Goal: Task Accomplishment & Management: Manage account settings

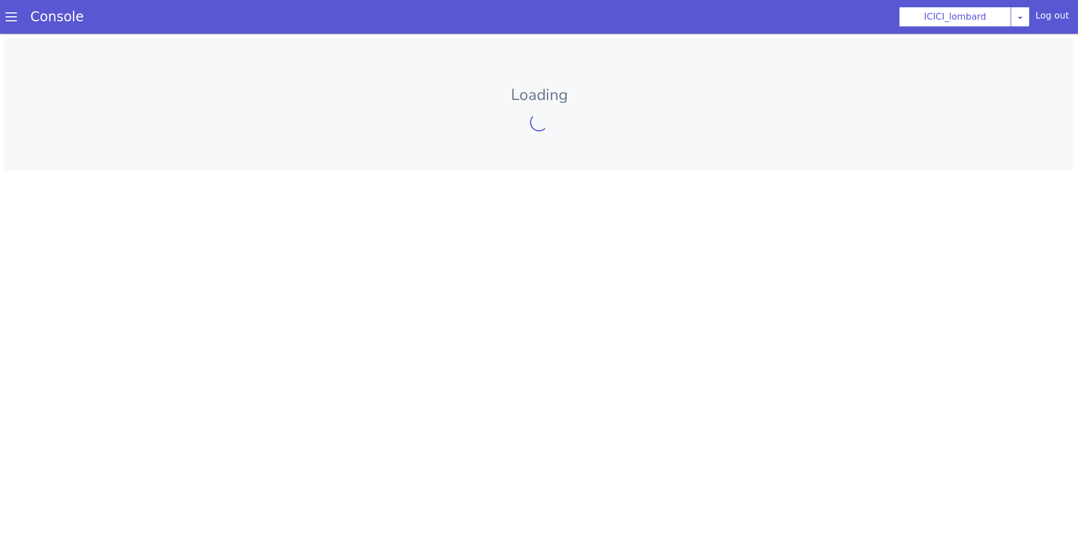
click at [16, 18] on span at bounding box center [11, 16] width 11 height 11
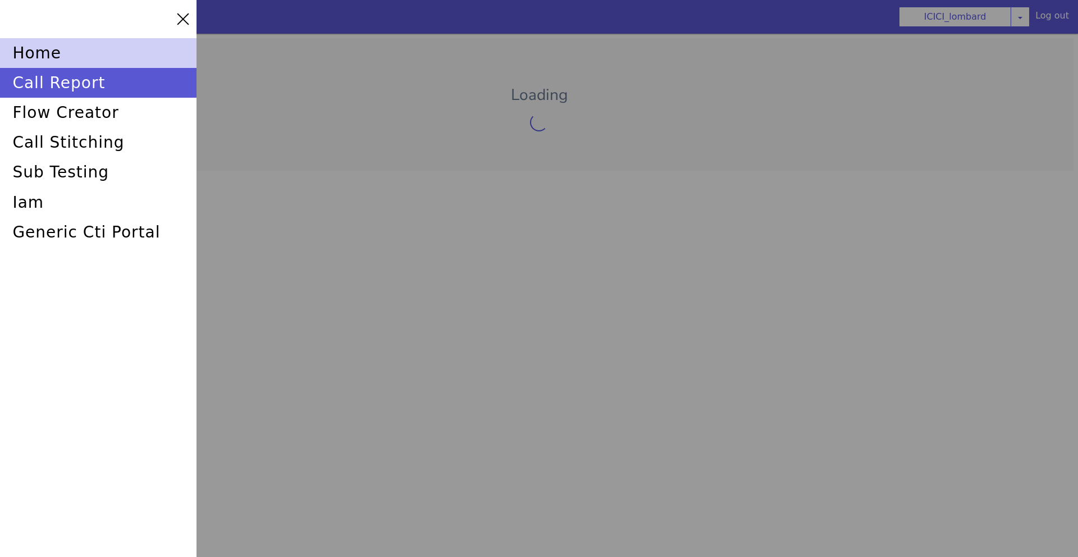
click at [43, 56] on div "home" at bounding box center [98, 53] width 197 height 30
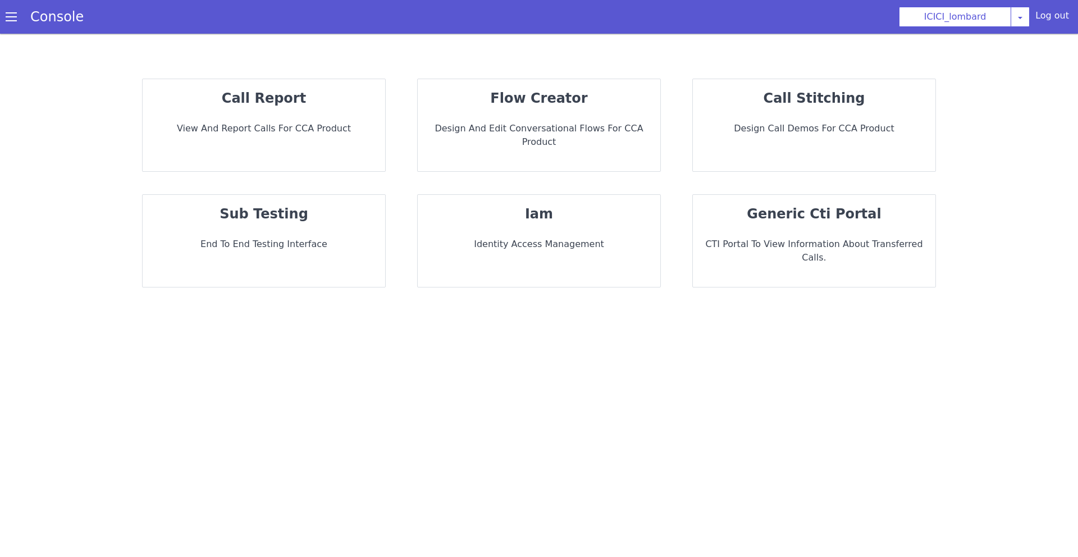
click at [2, 20] on div "Console" at bounding box center [51, 16] width 103 height 31
click at [3, 21] on div "Console" at bounding box center [51, 16] width 103 height 31
click at [7, 24] on div "Console" at bounding box center [51, 16] width 103 height 31
click at [16, 21] on span at bounding box center [11, 16] width 11 height 11
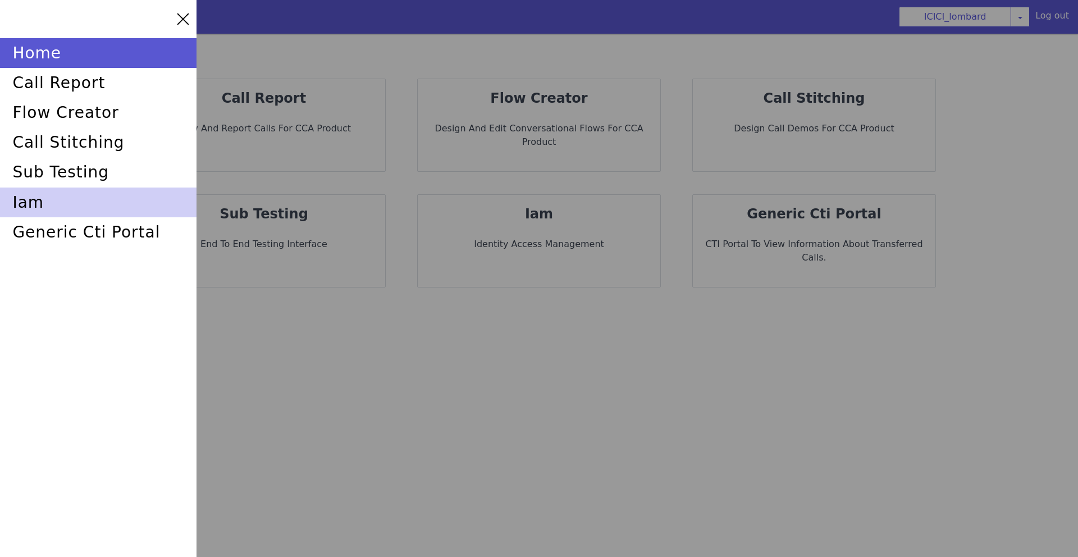
click at [77, 198] on div "iam" at bounding box center [98, 203] width 197 height 30
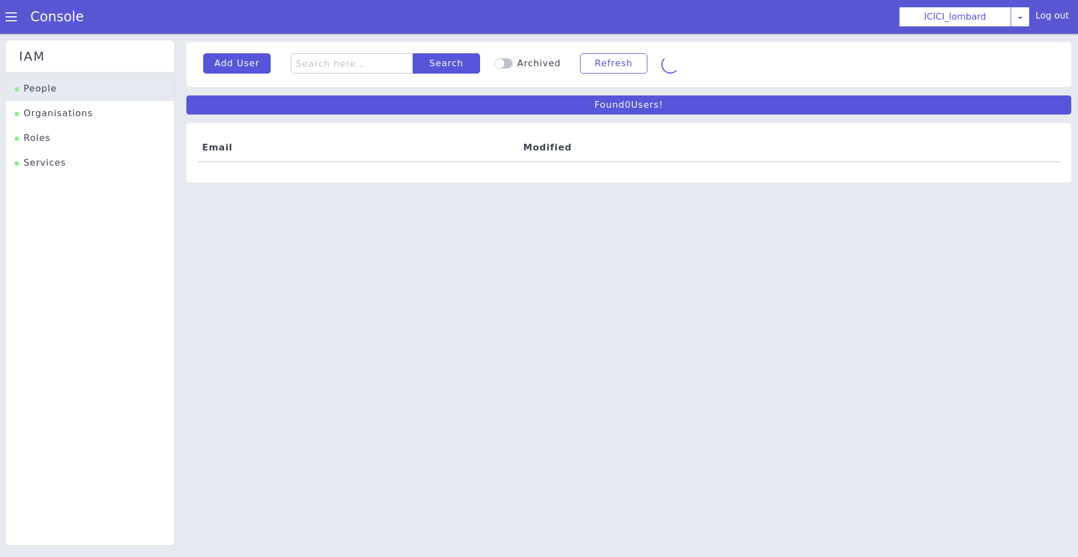
scroll to position [3, 0]
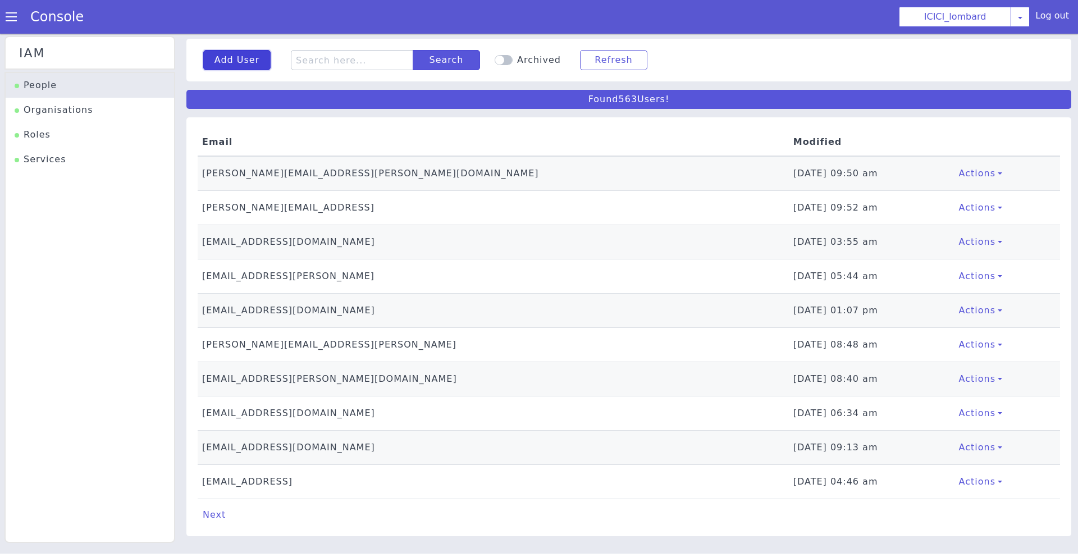
click at [252, 62] on button "Add User" at bounding box center [236, 60] width 67 height 20
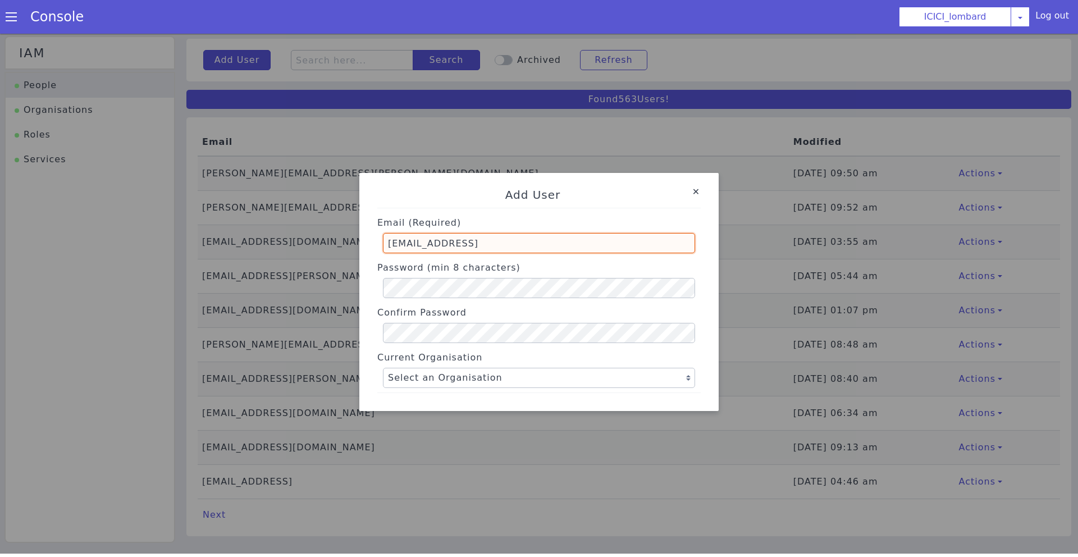
click at [445, 246] on input "parika.bhatli@skit.ai" at bounding box center [539, 243] width 312 height 20
type input "kesava.boddu@skit.ai"
click at [404, 375] on select "Select an Organisation Farming_Axis Swiggy TVS_india P&G ICICI_lombard Axis Flo…" at bounding box center [539, 378] width 312 height 20
select select "4"
click at [383, 368] on select "Select an Organisation Farming_Axis Swiggy TVS_india P&G ICICI_lombard Axis Flo…" at bounding box center [539, 378] width 312 height 20
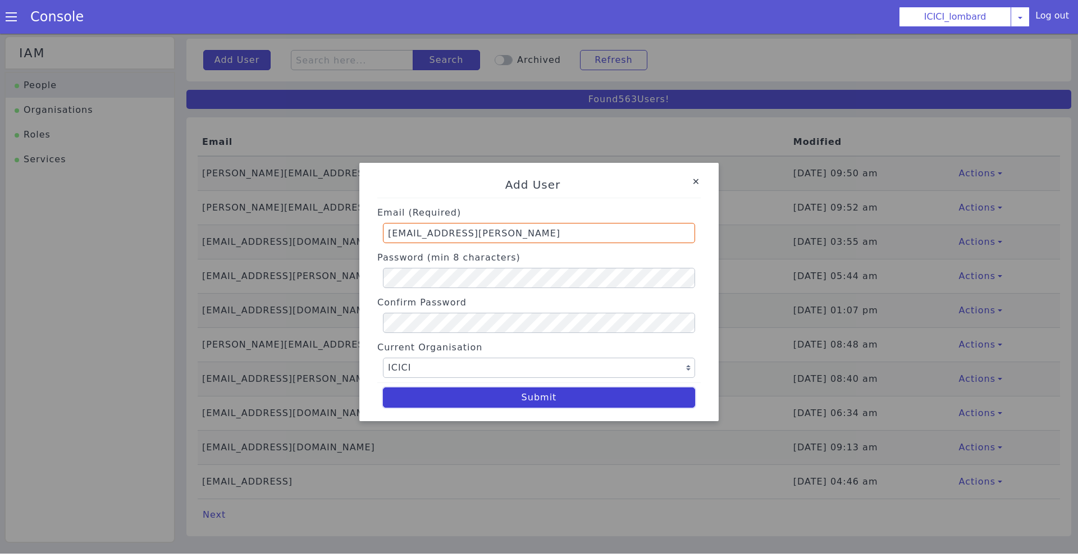
click at [544, 396] on button "Submit" at bounding box center [539, 398] width 312 height 20
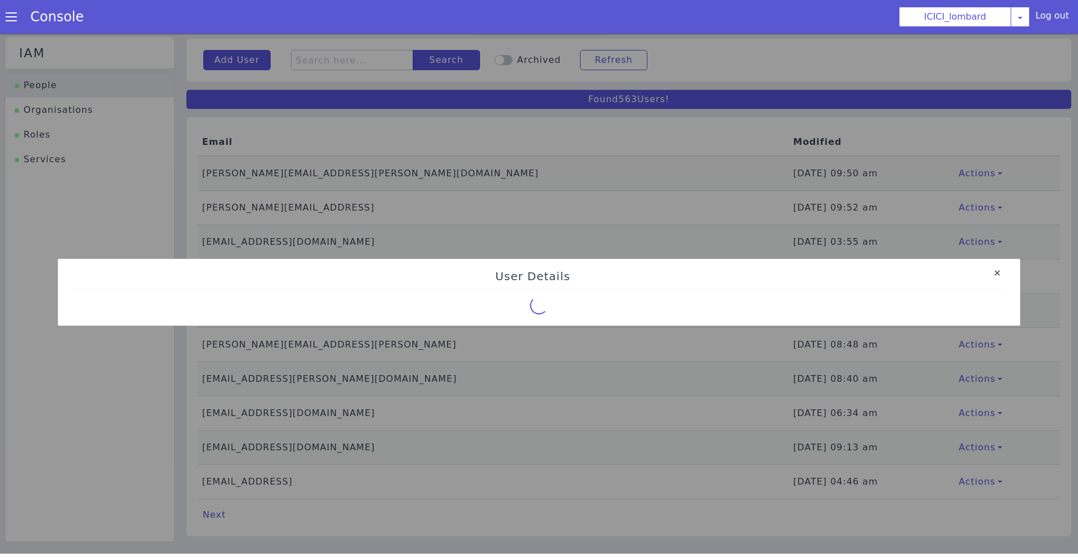
select select "4"
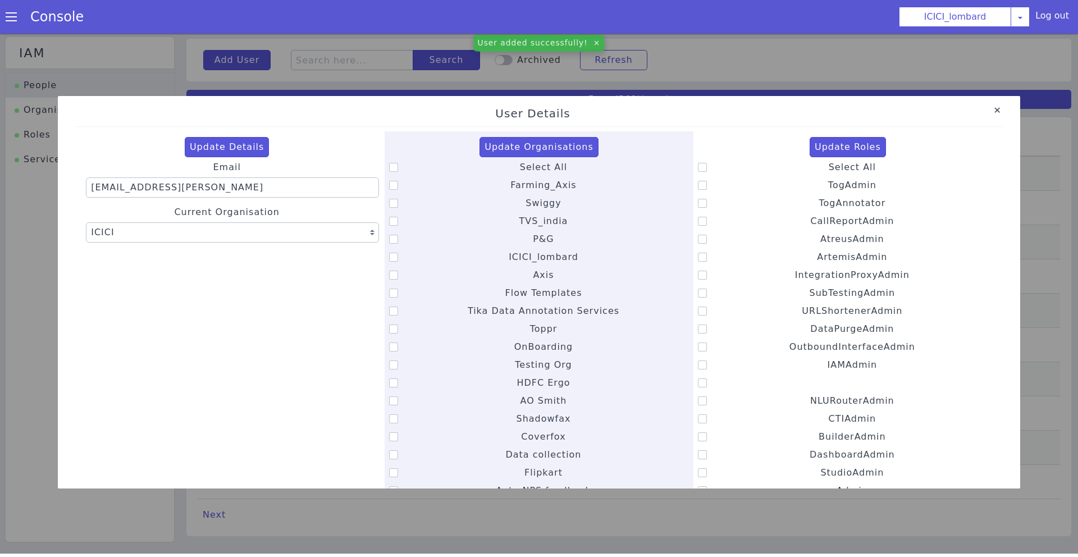
click at [395, 171] on icon at bounding box center [393, 167] width 9 height 9
click at [520, 161] on input "Select All" at bounding box center [520, 160] width 1 height 1
click at [395, 171] on icon at bounding box center [393, 167] width 9 height 9
click at [520, 161] on input "Select All" at bounding box center [520, 160] width 1 height 1
checkbox input "false"
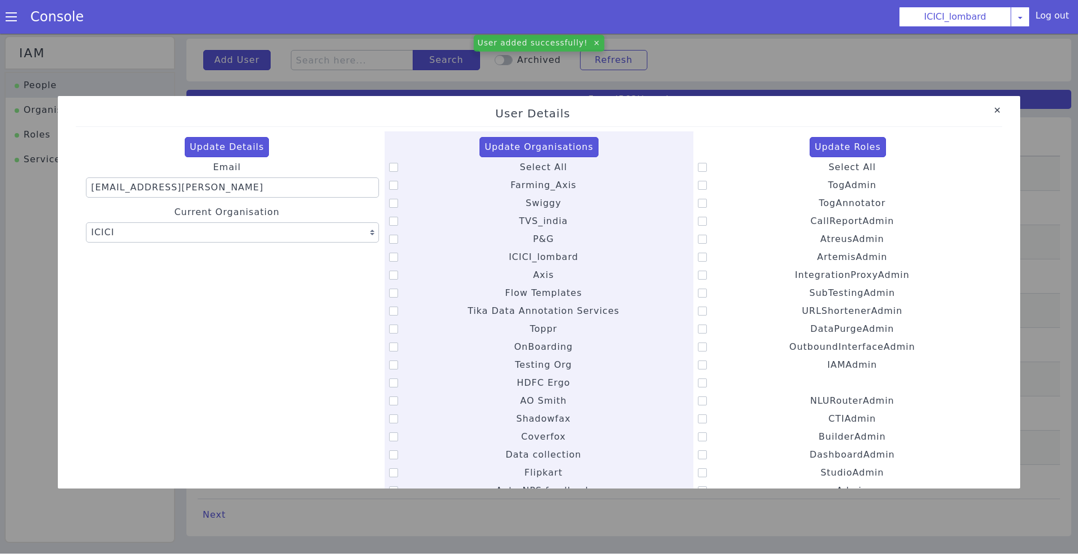
select select "0"
checkbox input "false"
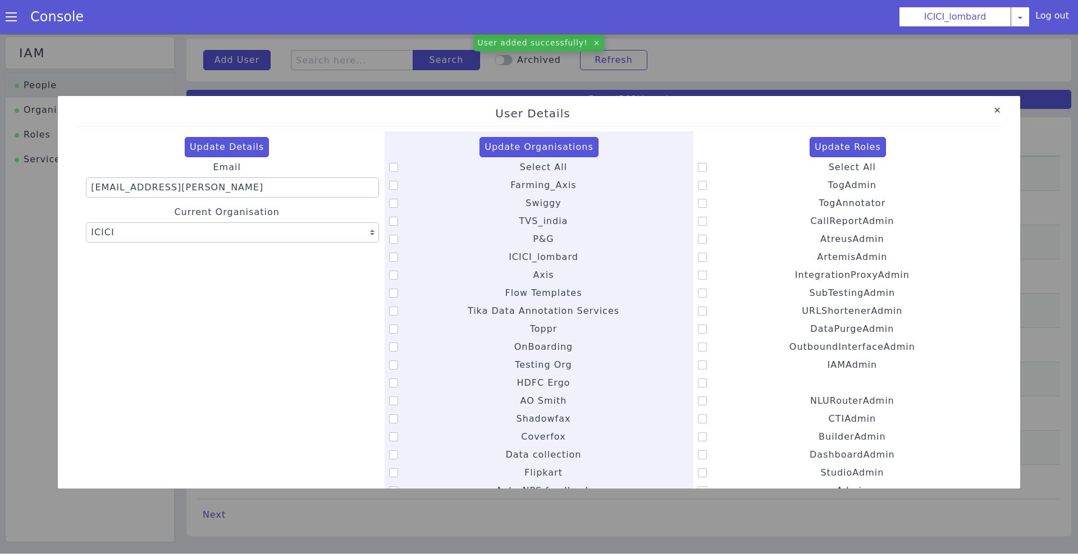
checkbox input "false"
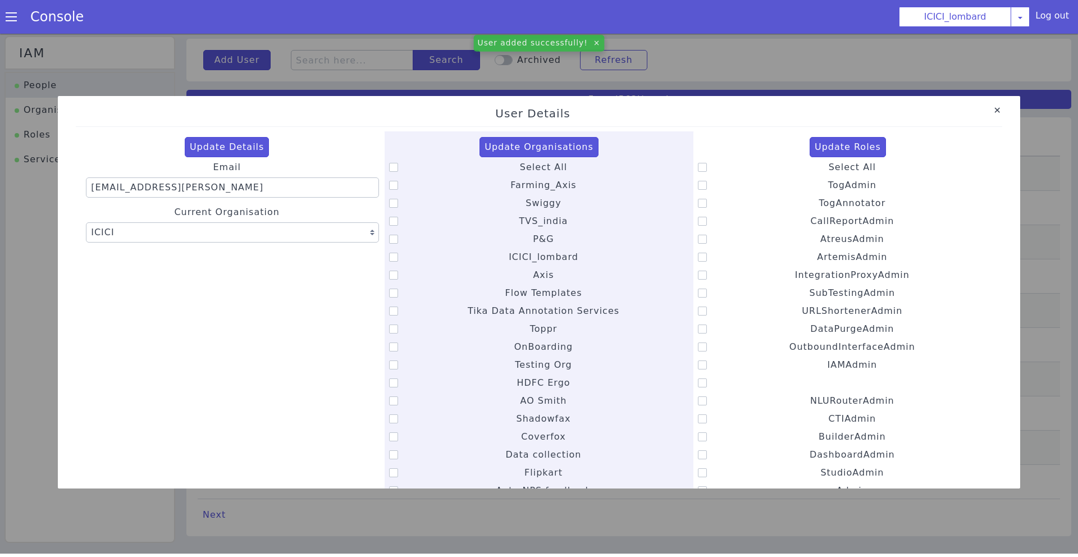
checkbox input "false"
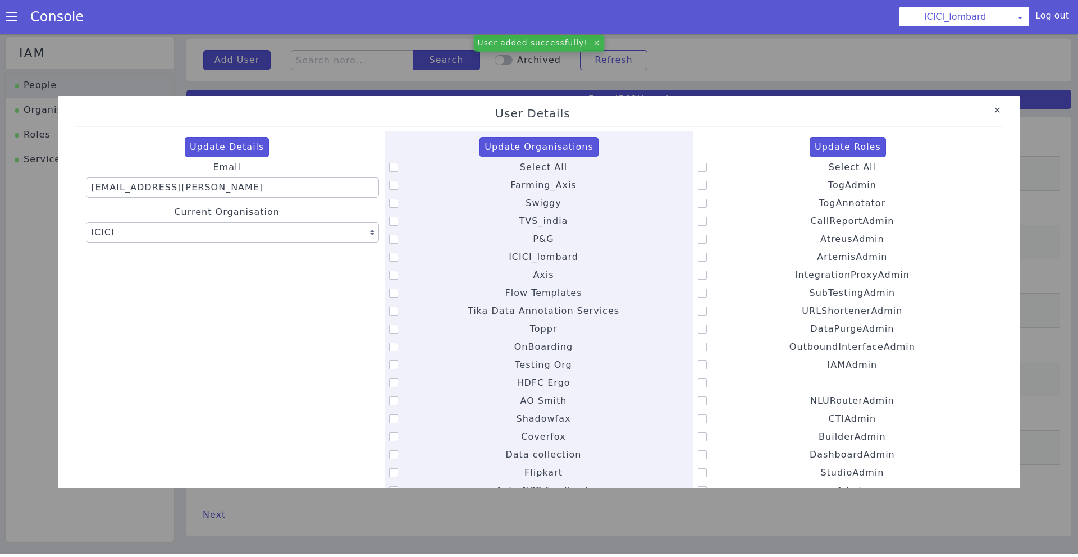
checkbox input "false"
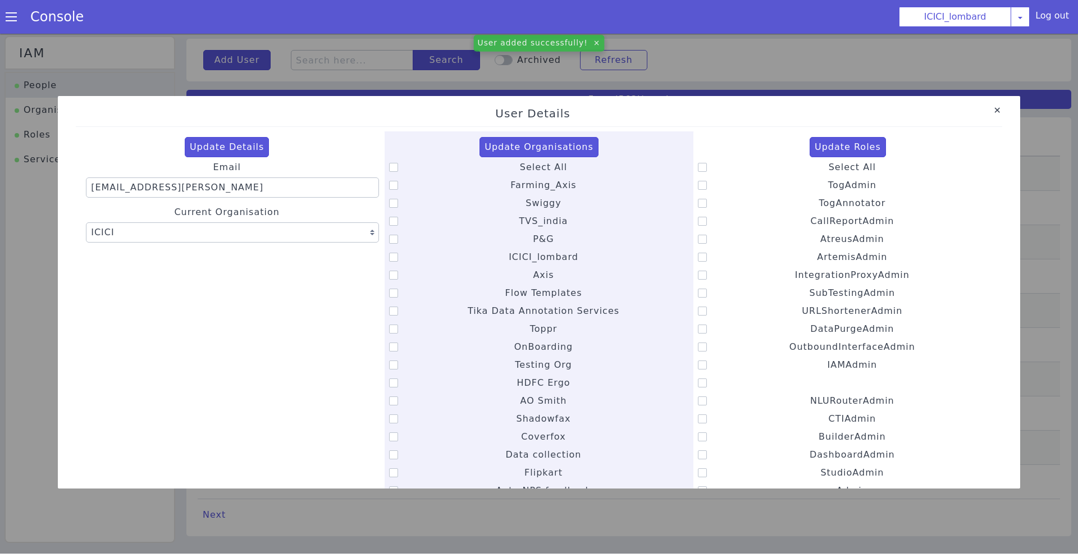
checkbox input "false"
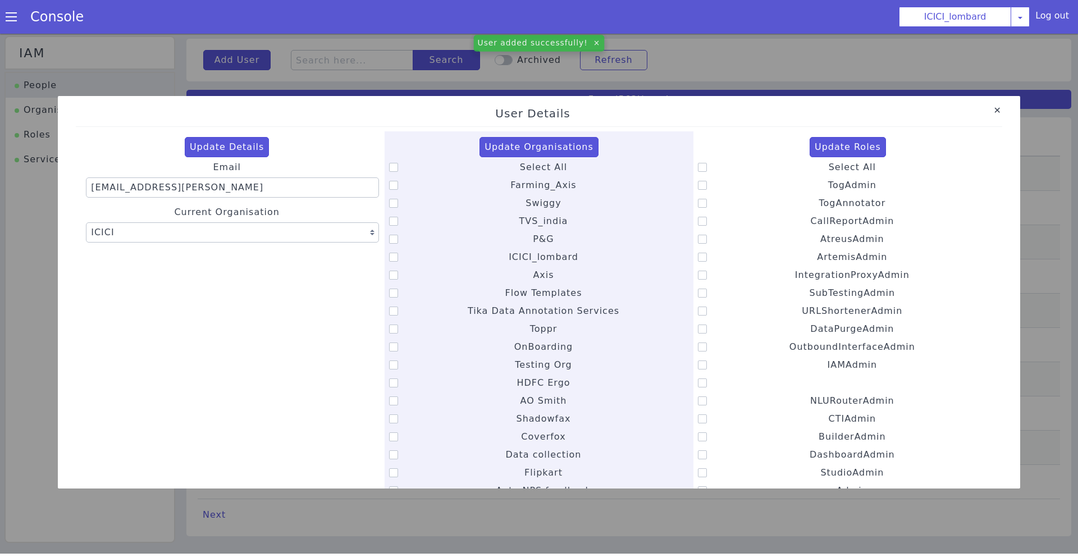
checkbox input "false"
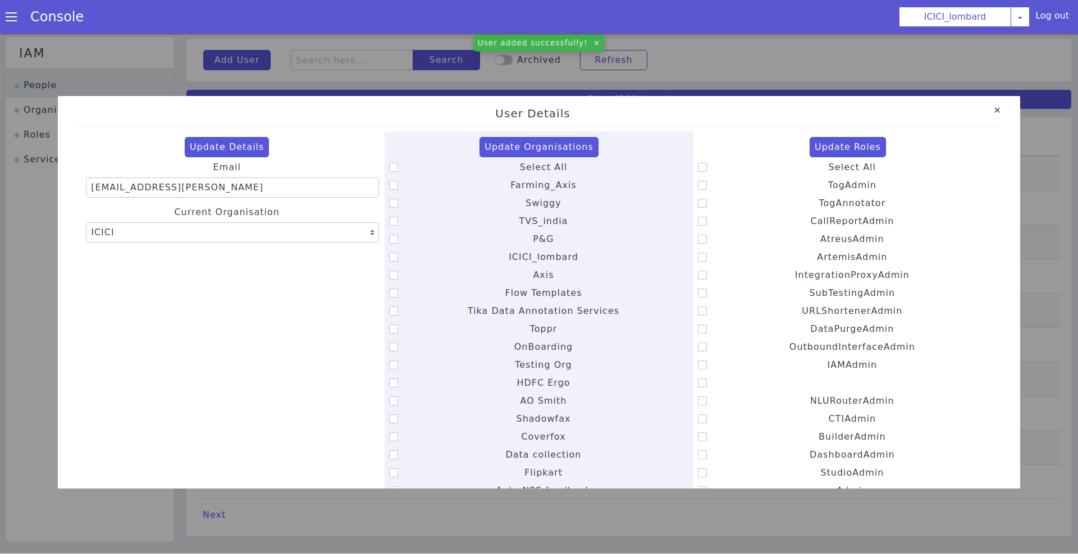
checkbox input "false"
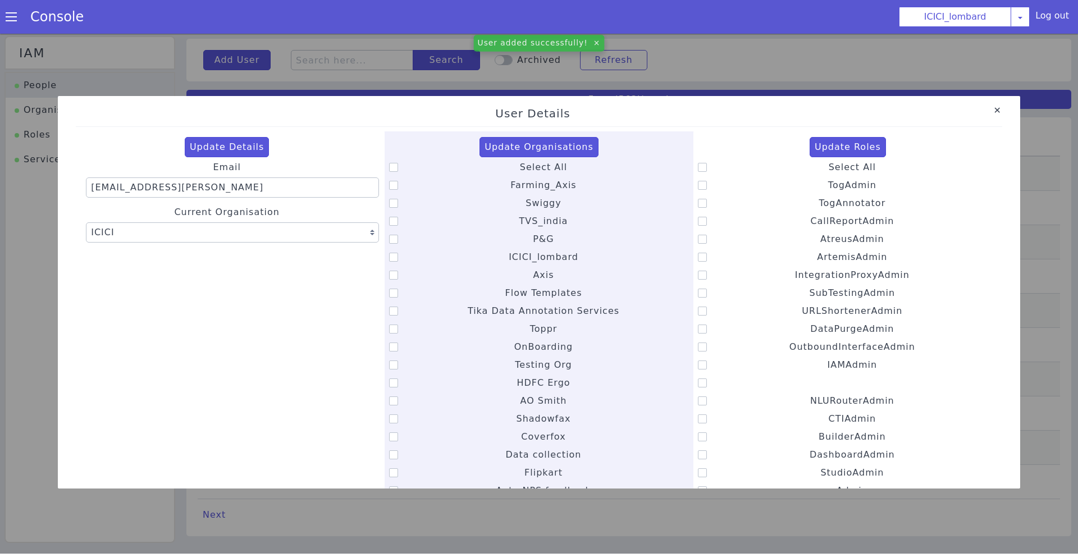
checkbox input "false"
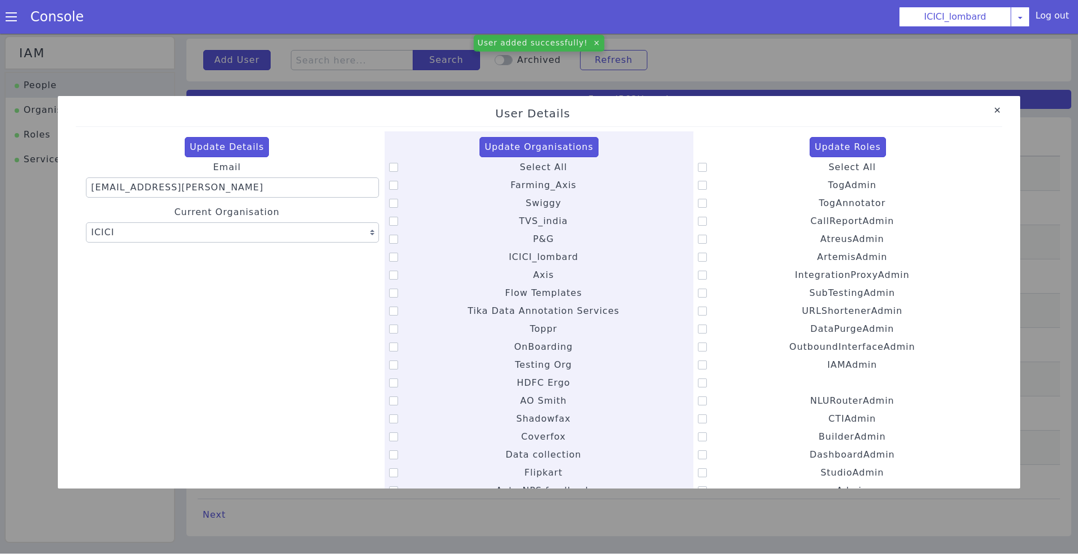
checkbox input "false"
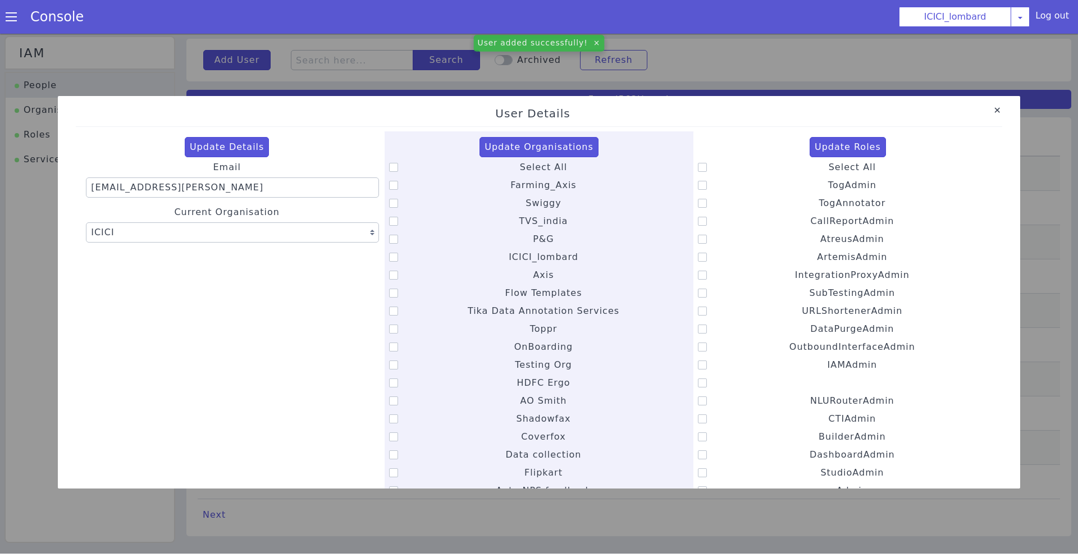
checkbox input "false"
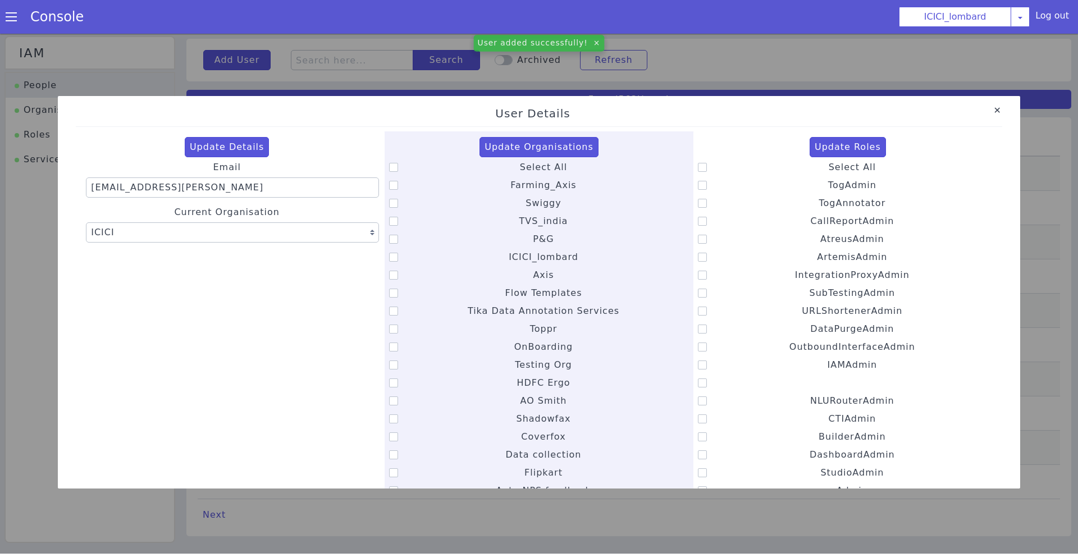
checkbox input "false"
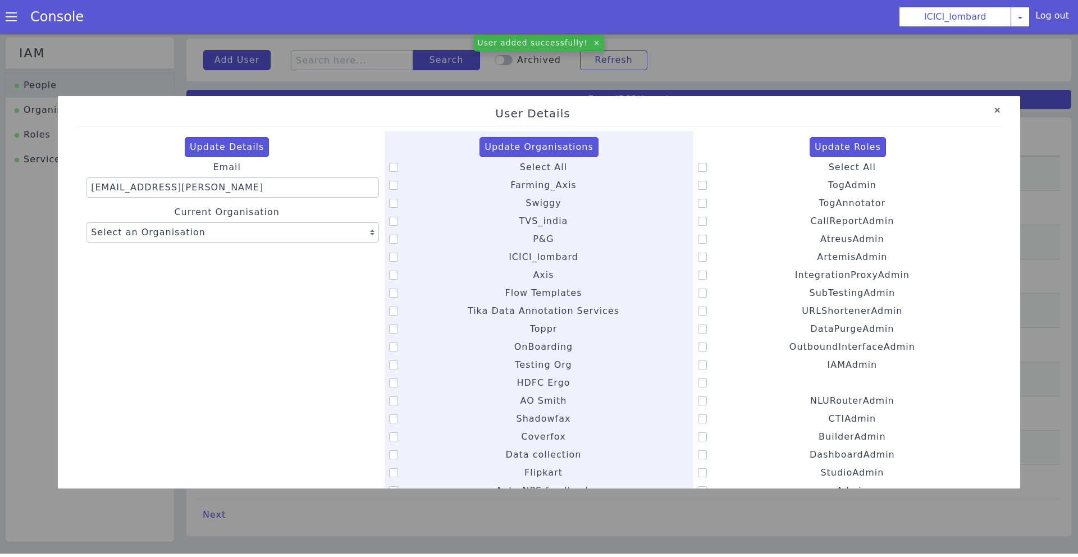
checkbox input "false"
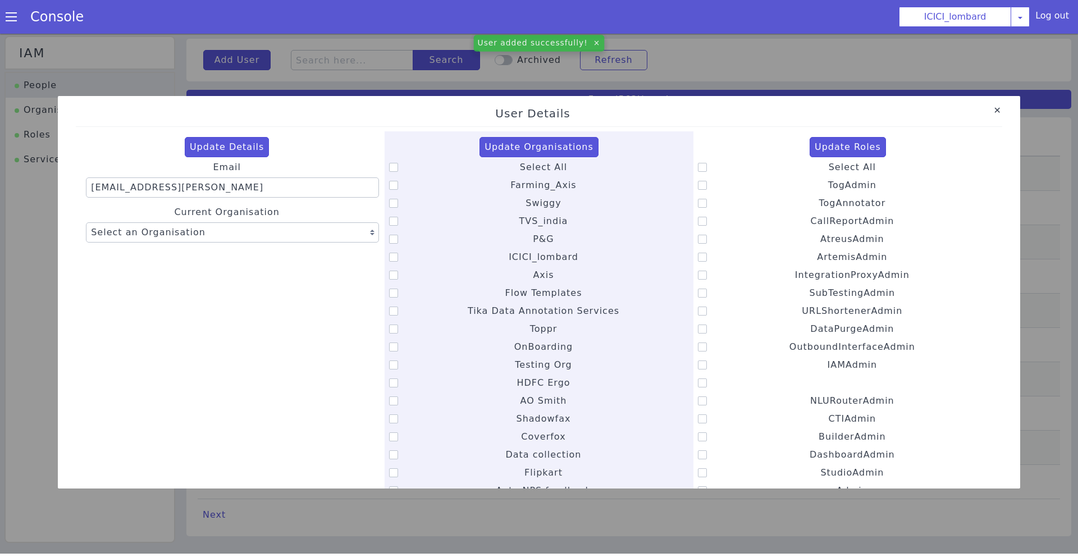
checkbox input "false"
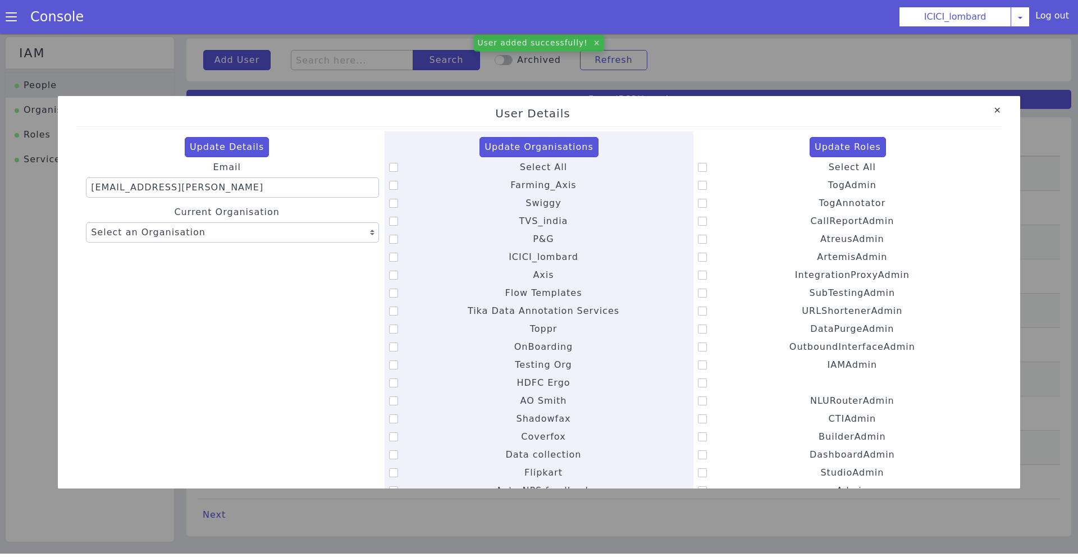
checkbox input "false"
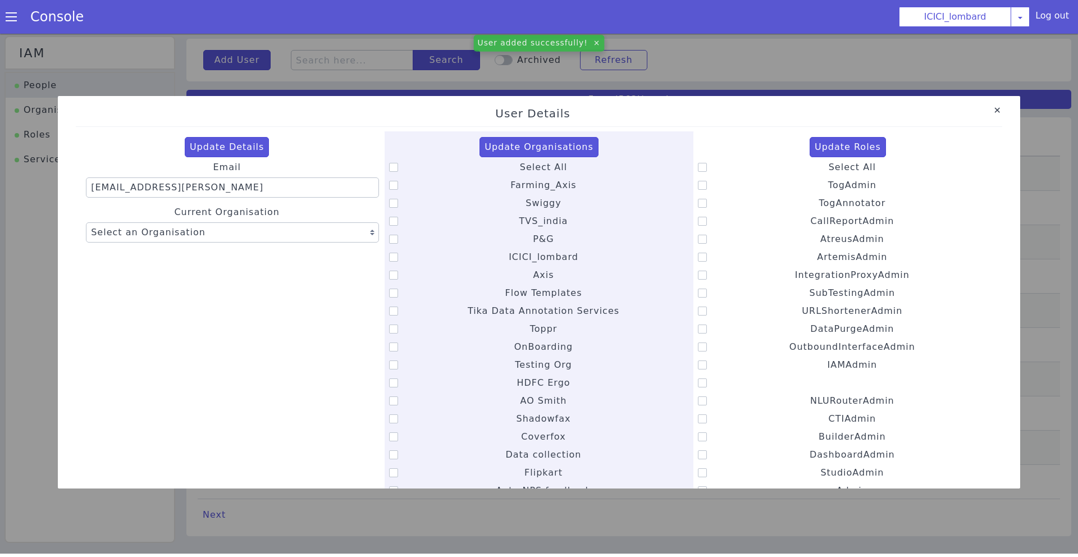
checkbox input "false"
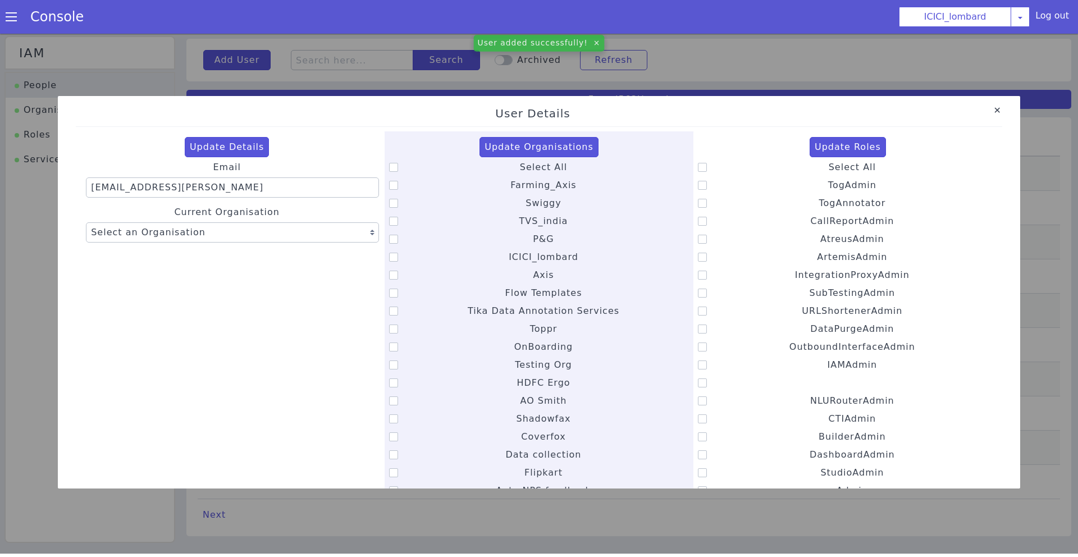
checkbox input "false"
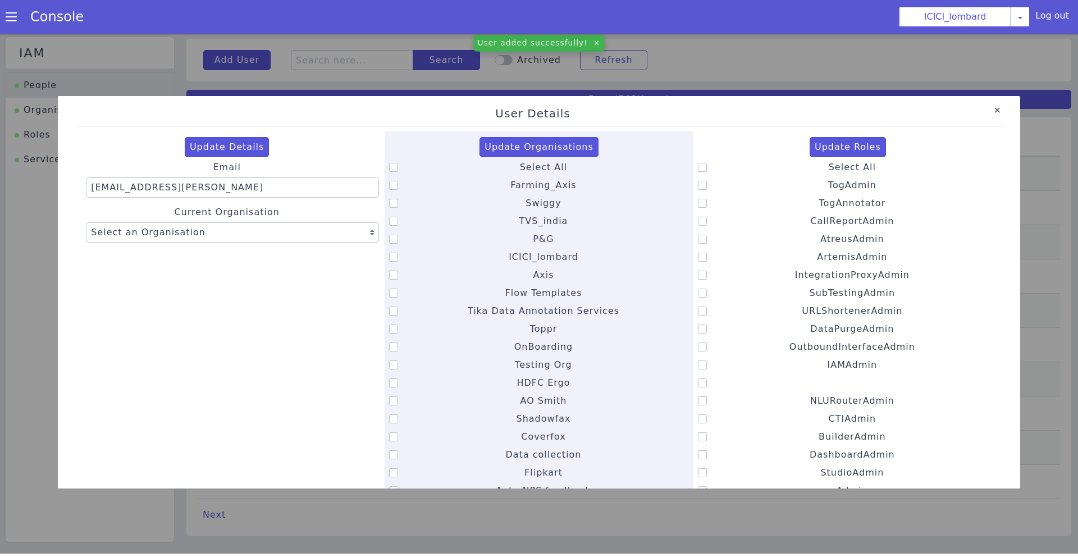
checkbox input "false"
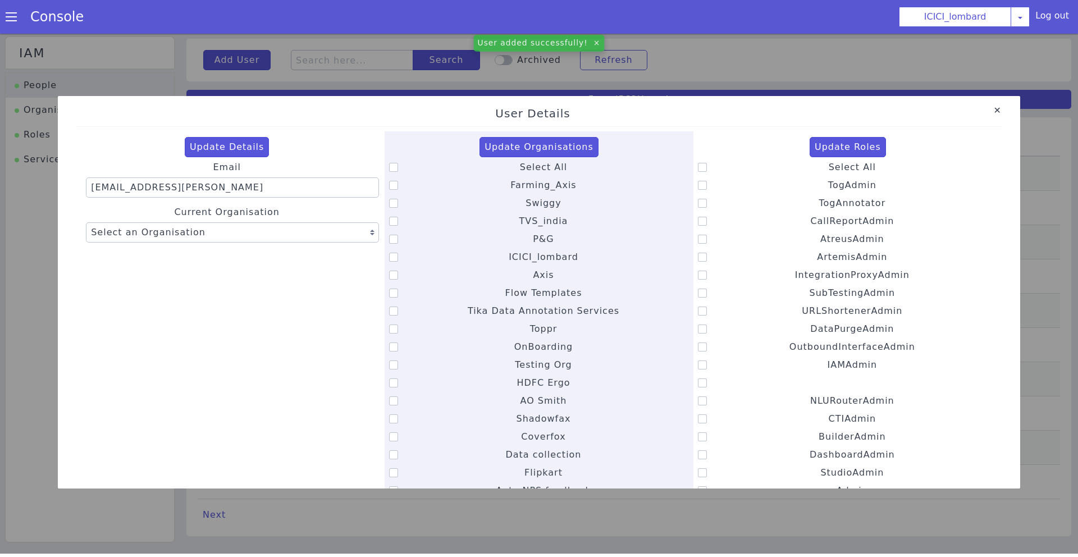
checkbox input "false"
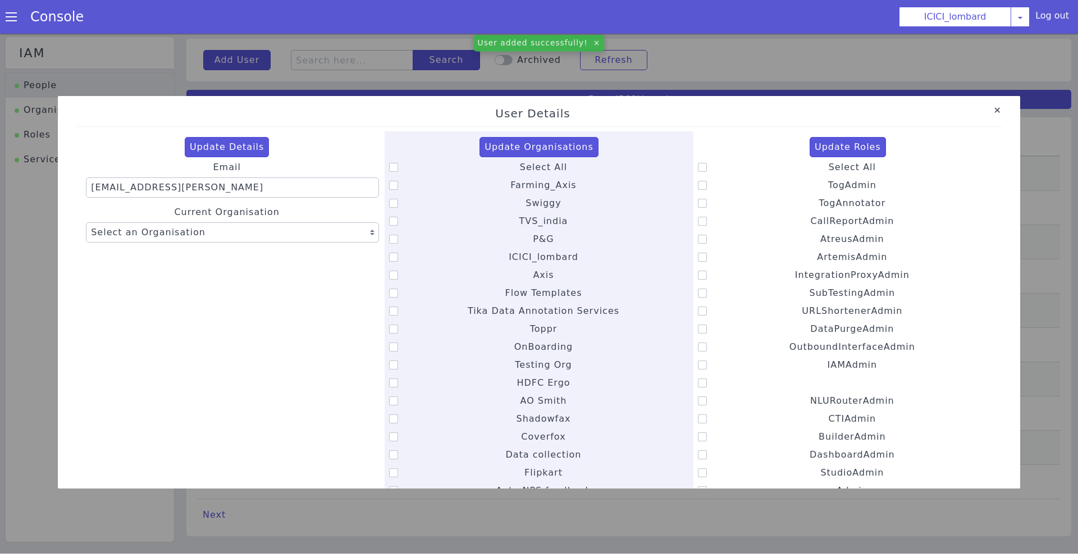
checkbox input "false"
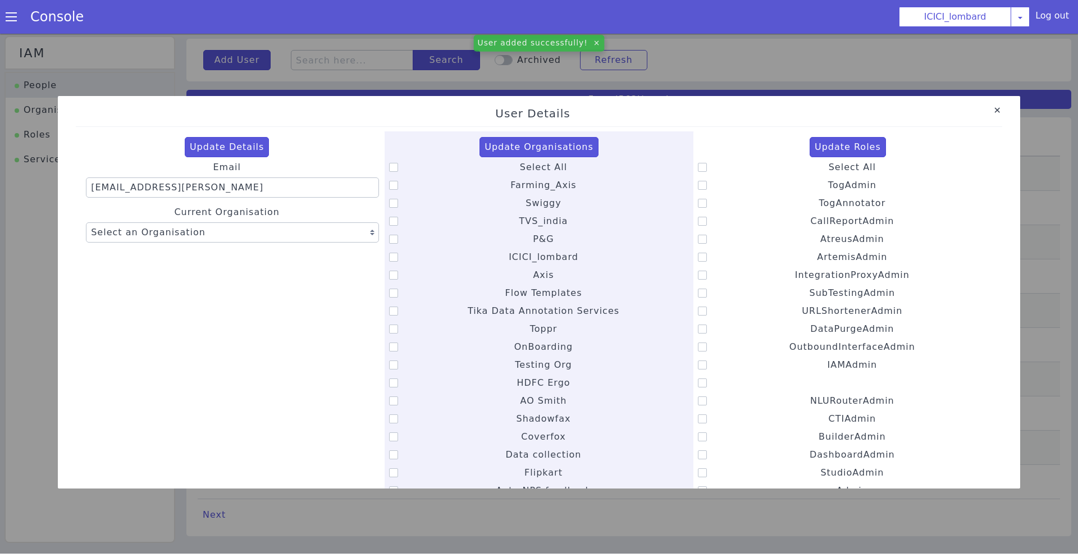
checkbox input "false"
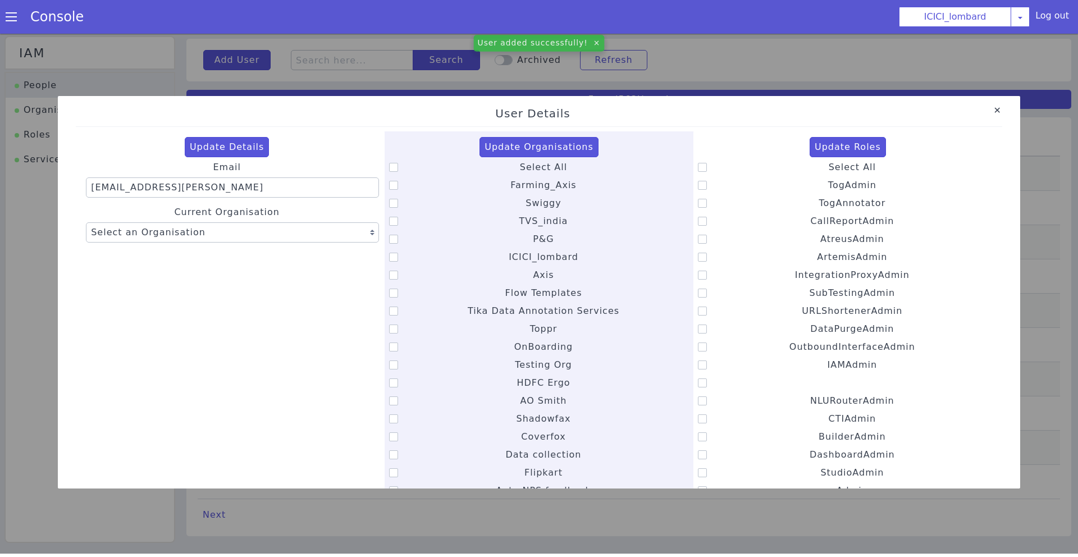
checkbox input "false"
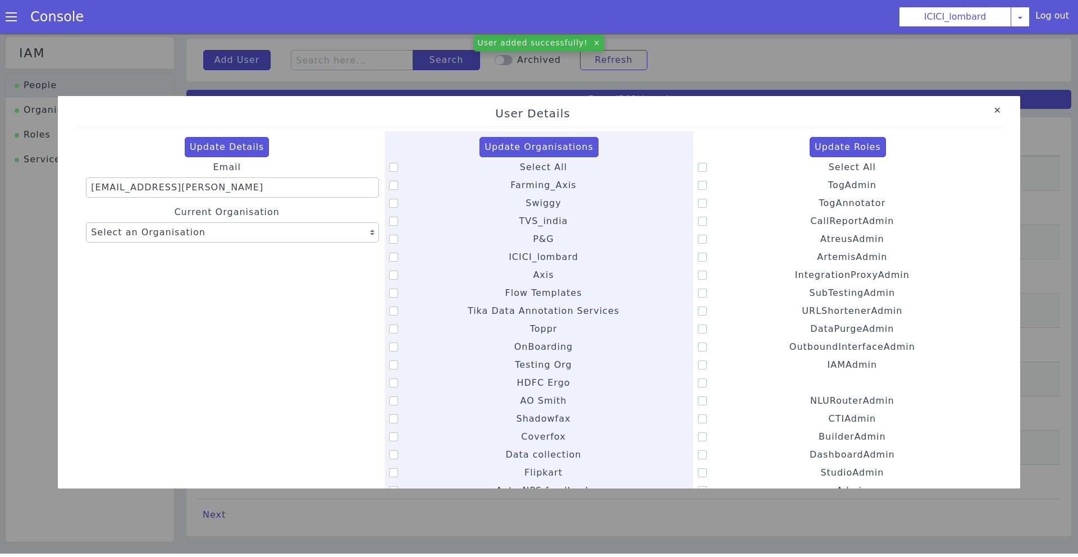
checkbox input "false"
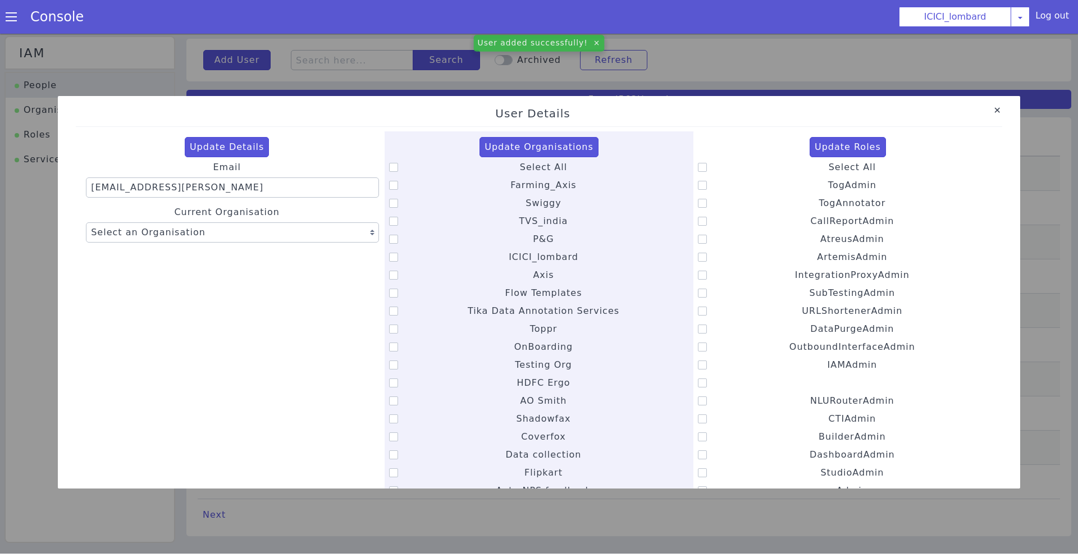
checkbox input "false"
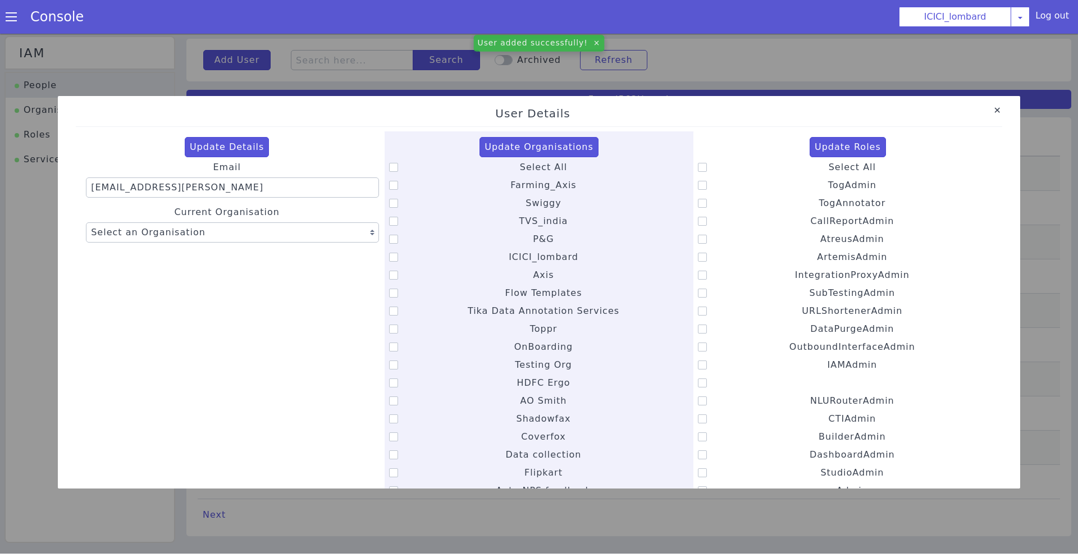
checkbox input "false"
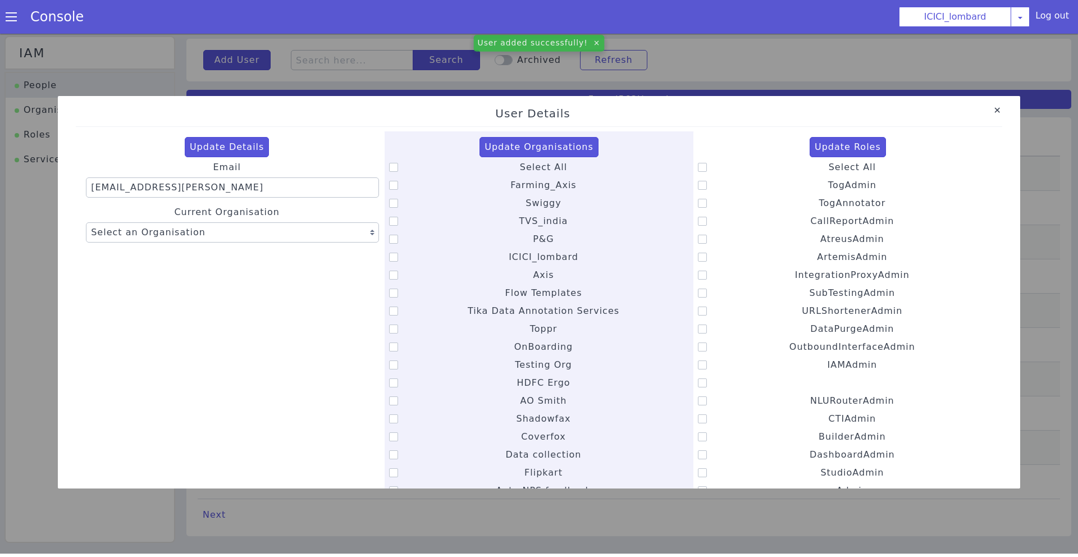
checkbox input "false"
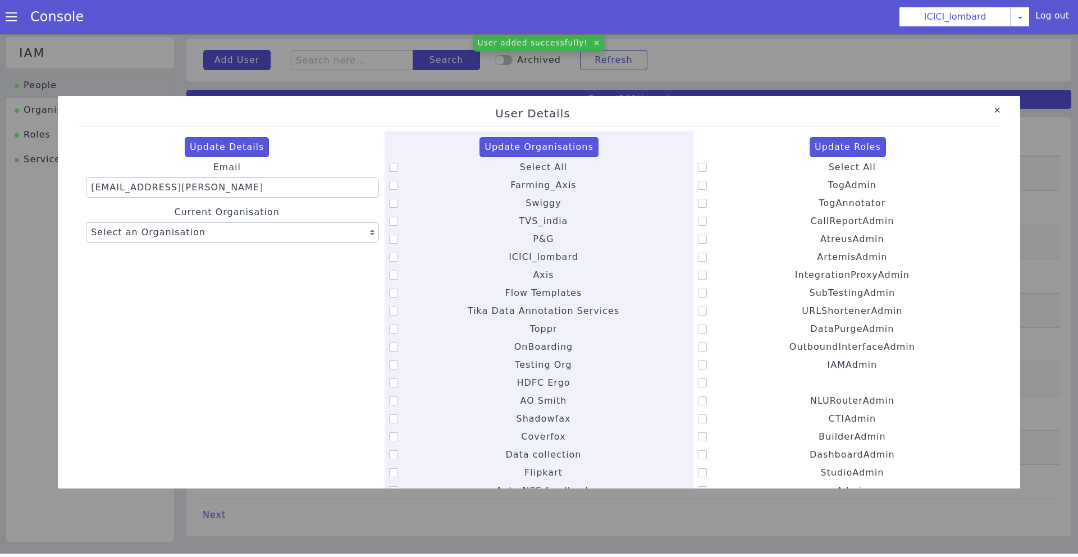
checkbox input "false"
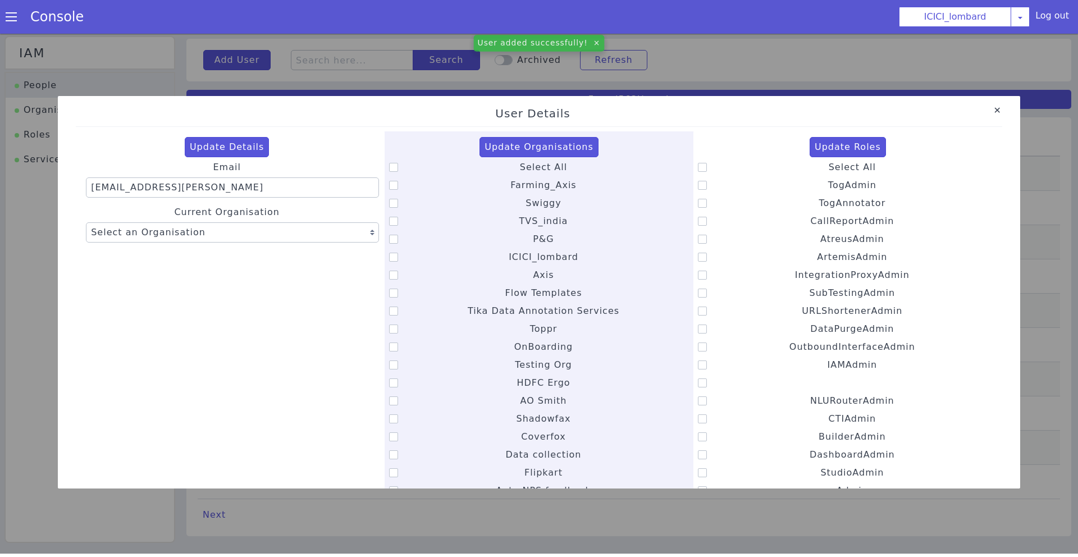
checkbox input "false"
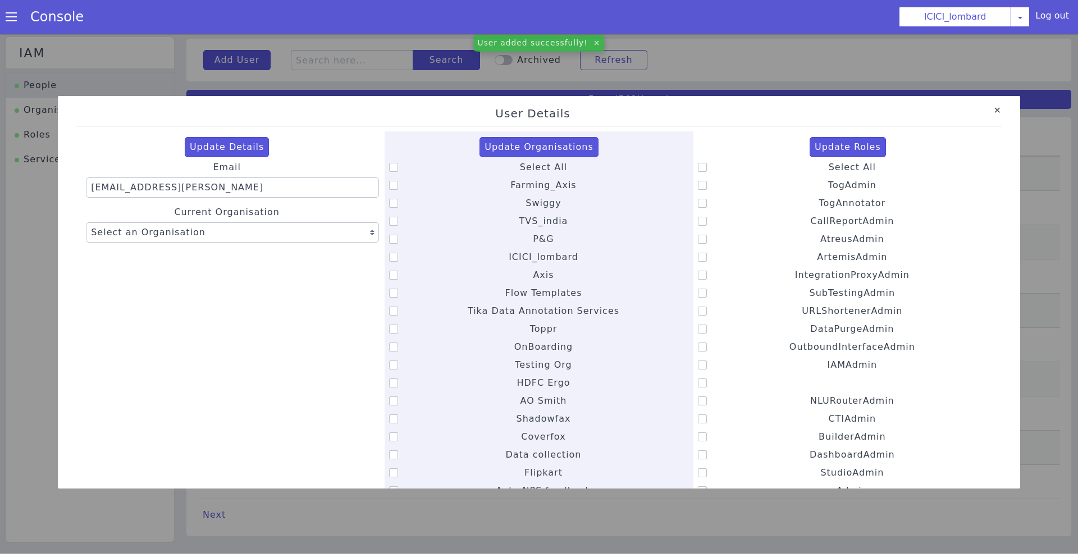
checkbox input "false"
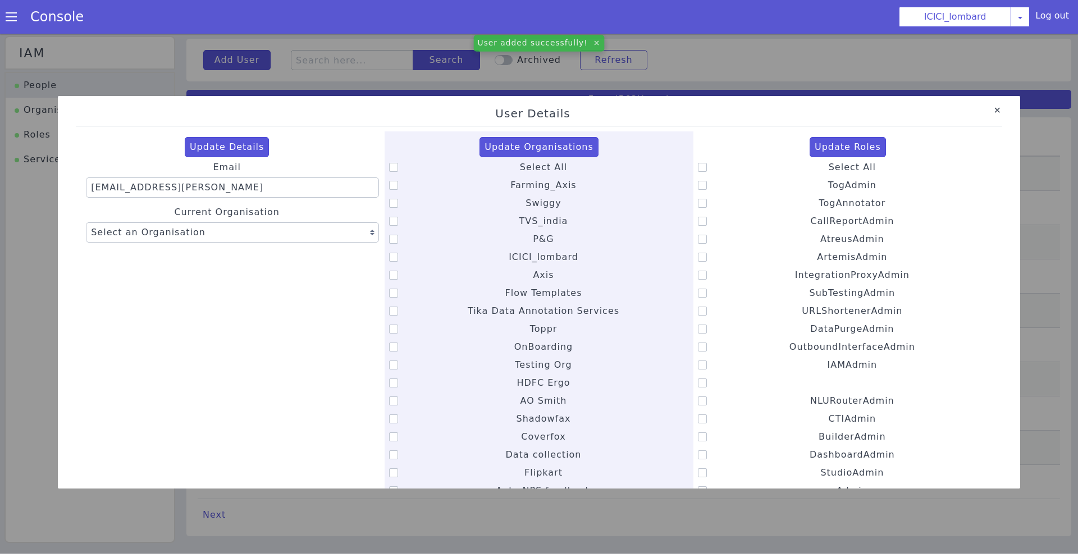
checkbox input "false"
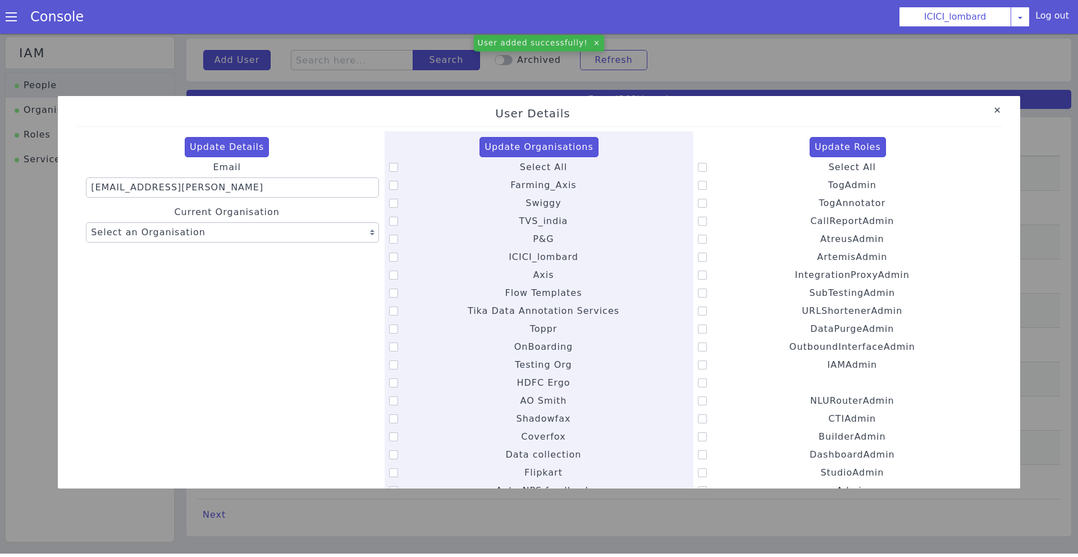
checkbox input "false"
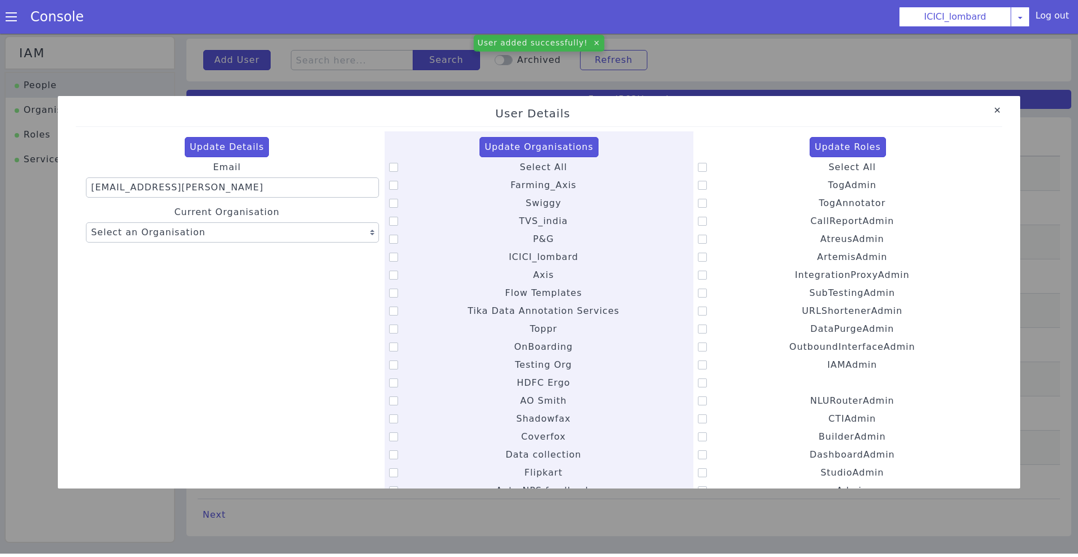
checkbox input "false"
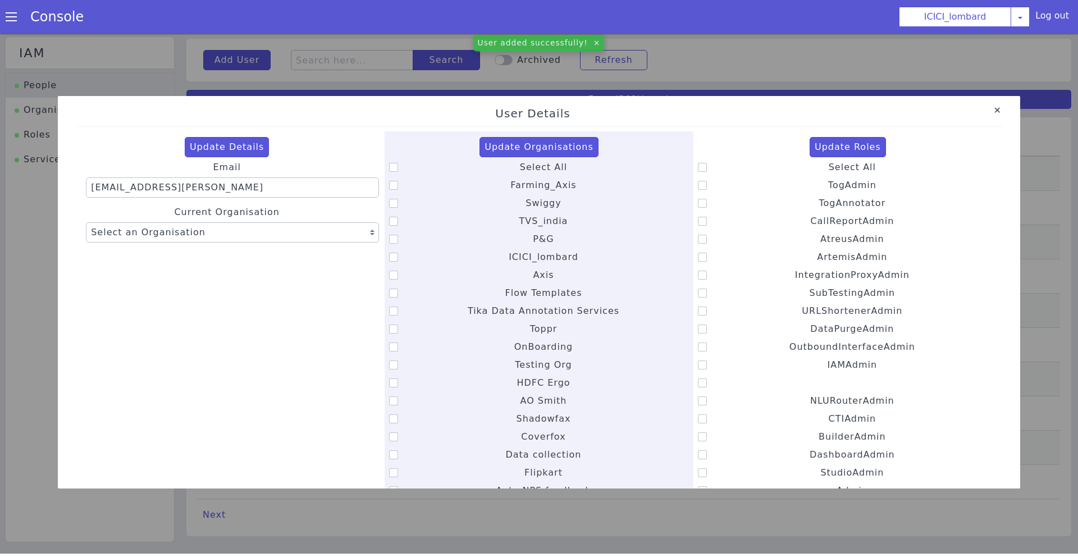
checkbox input "false"
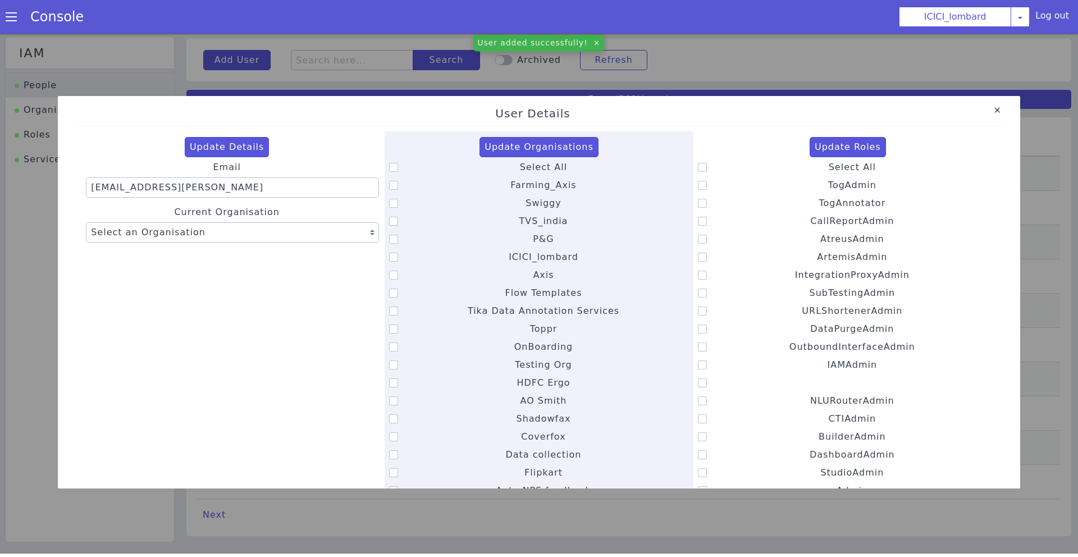
checkbox input "false"
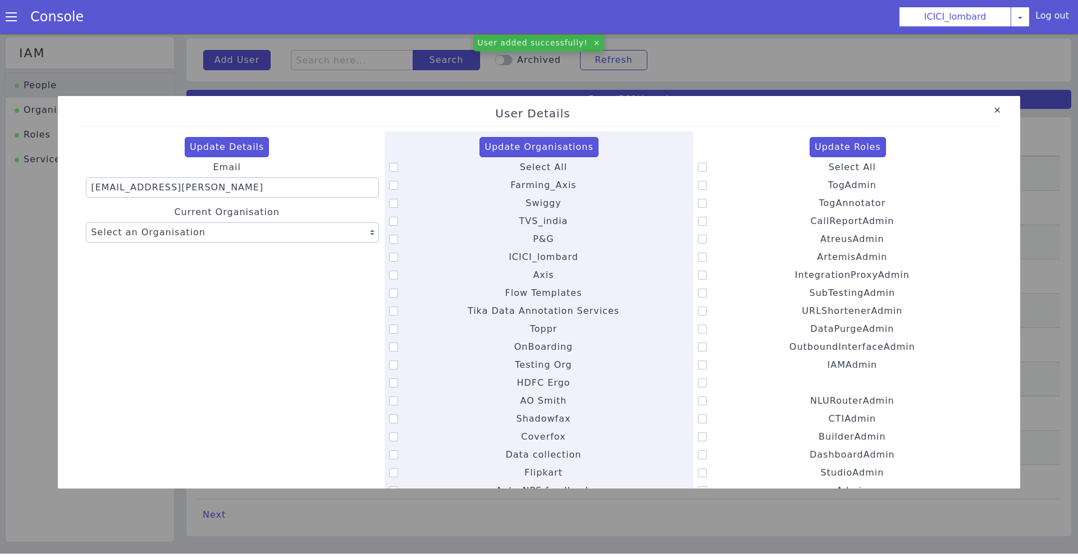
checkbox input "false"
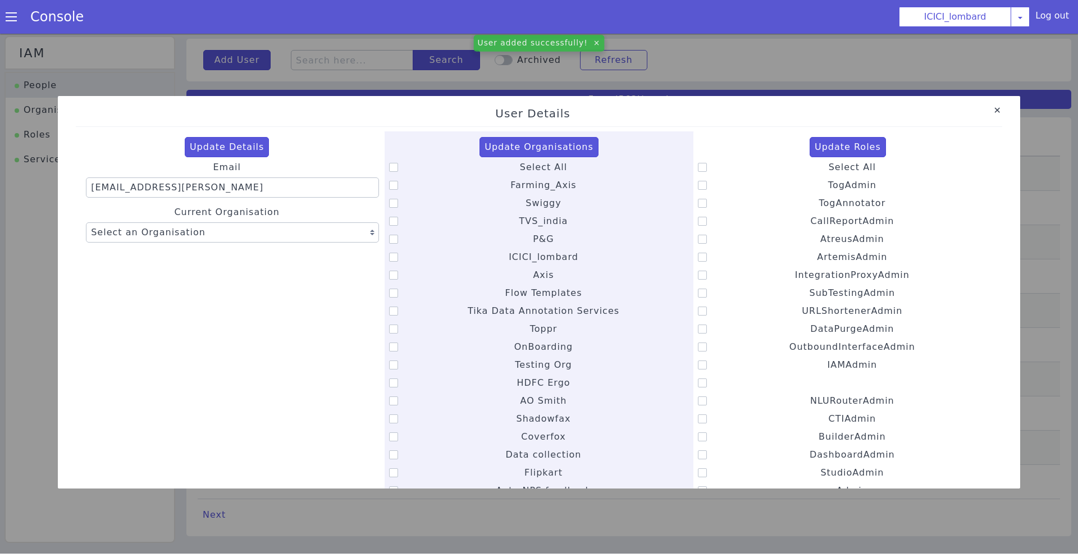
checkbox input "false"
click at [395, 171] on icon at bounding box center [393, 167] width 9 height 9
click at [520, 161] on input "Select All" at bounding box center [520, 160] width 1 height 1
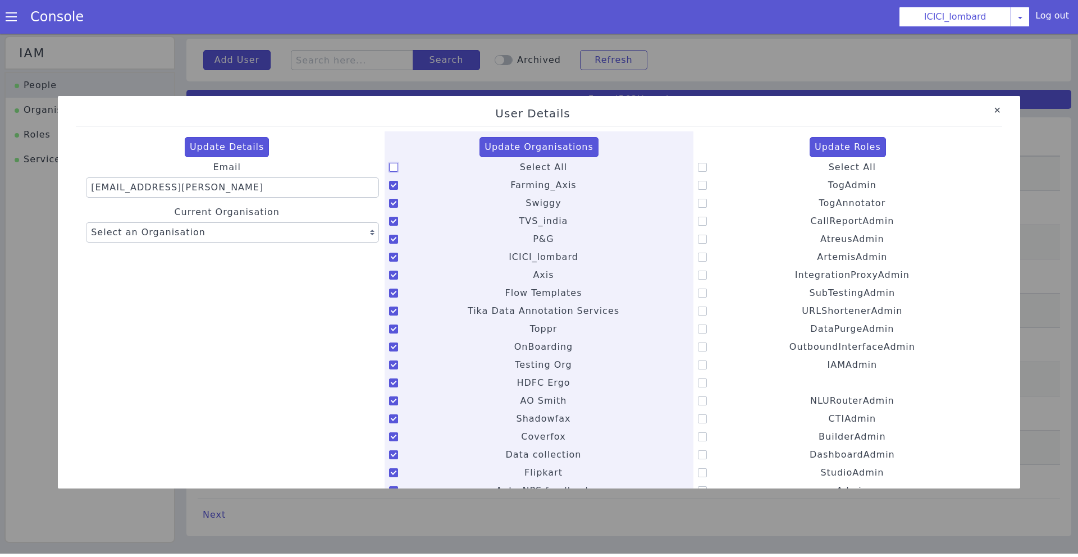
checkbox input "true"
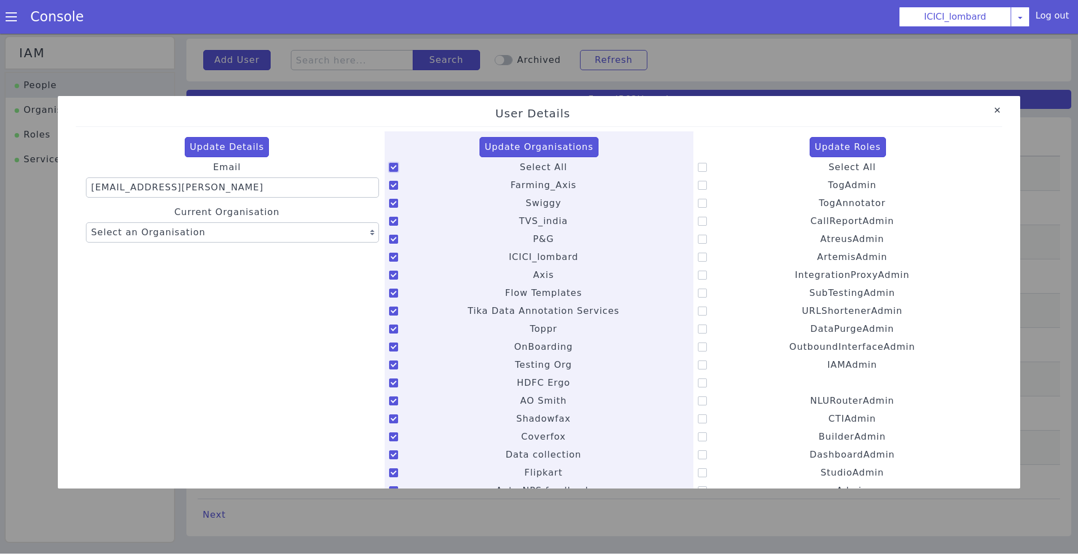
checkbox input "true"
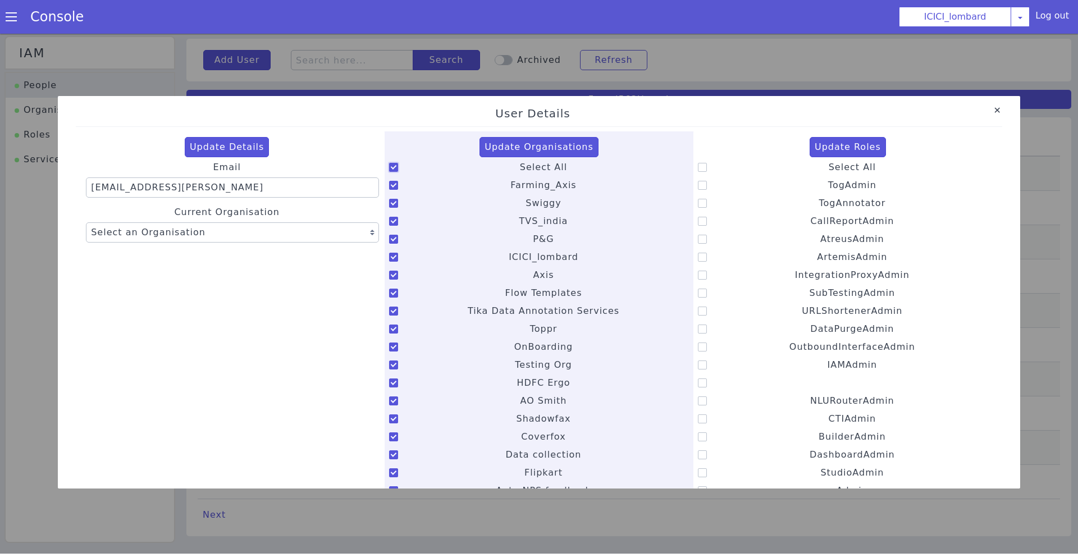
checkbox input "true"
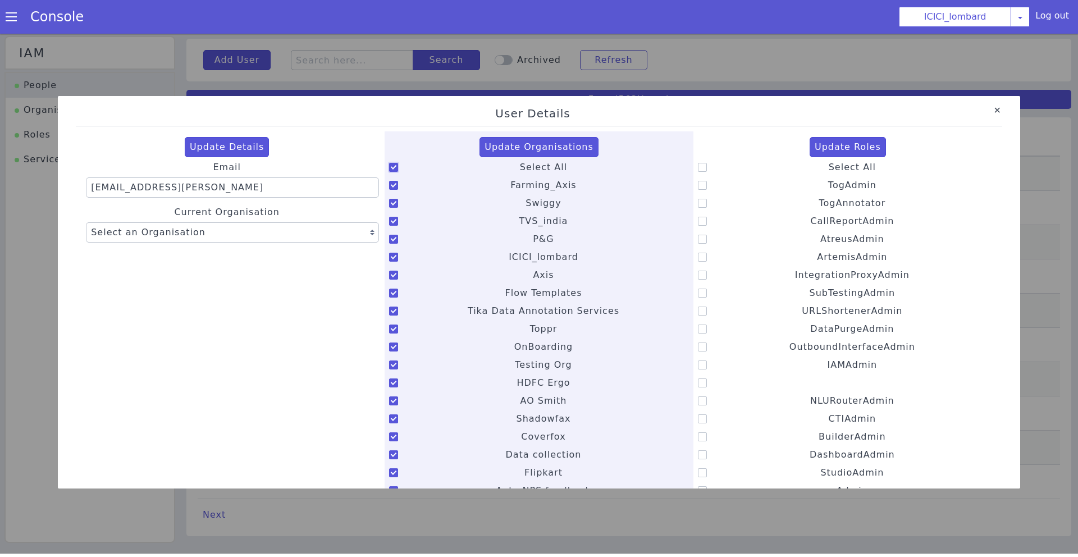
checkbox input "true"
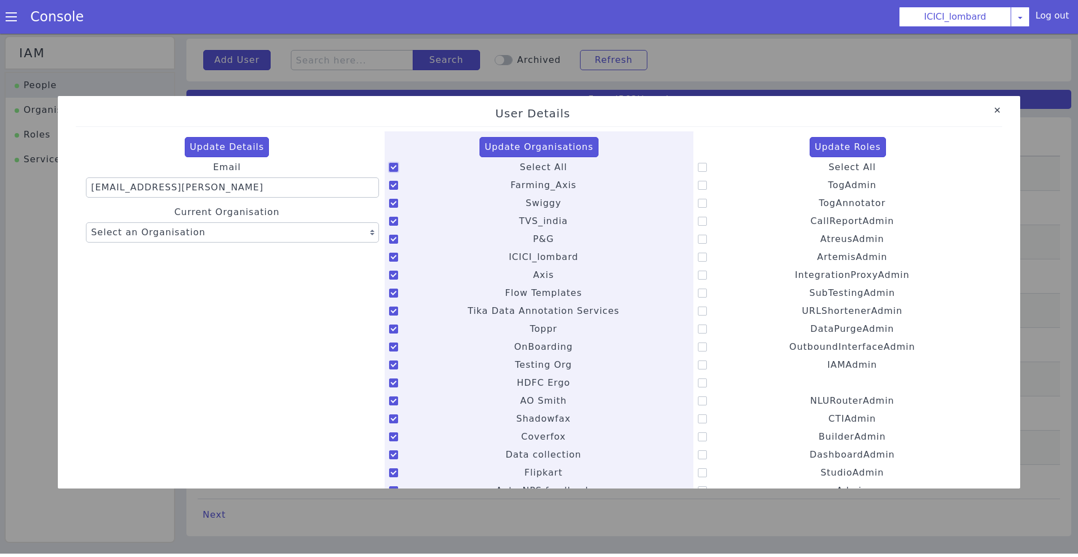
checkbox input "true"
click at [540, 151] on button "Update Organisations" at bounding box center [539, 147] width 119 height 20
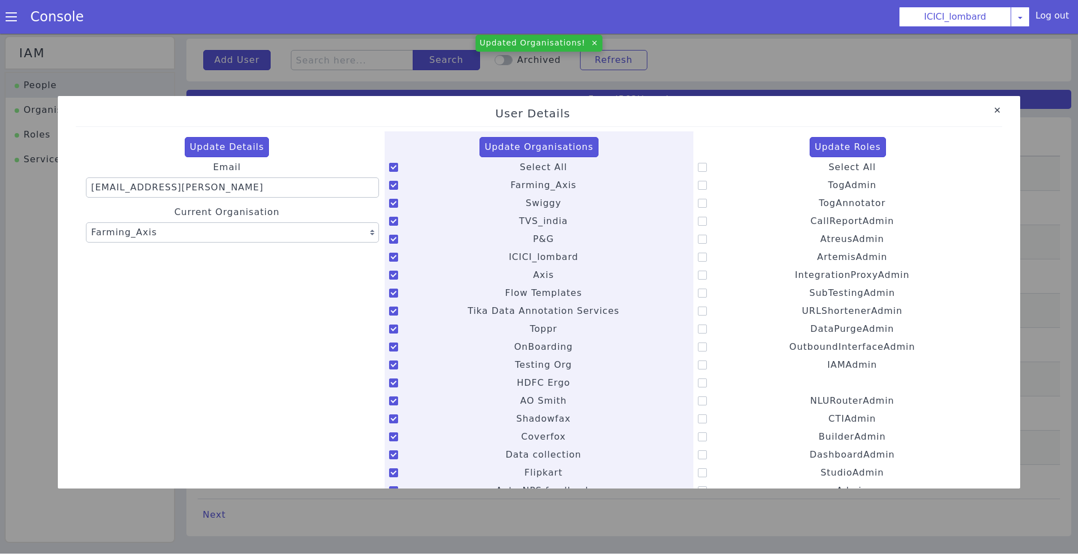
click at [701, 199] on icon at bounding box center [702, 203] width 9 height 9
click at [818, 197] on input "TogAnnotator" at bounding box center [818, 196] width 1 height 1
click at [701, 220] on icon at bounding box center [702, 221] width 9 height 9
click at [810, 215] on input "CallReportAdmin" at bounding box center [810, 214] width 1 height 1
click at [702, 243] on icon at bounding box center [702, 239] width 9 height 9
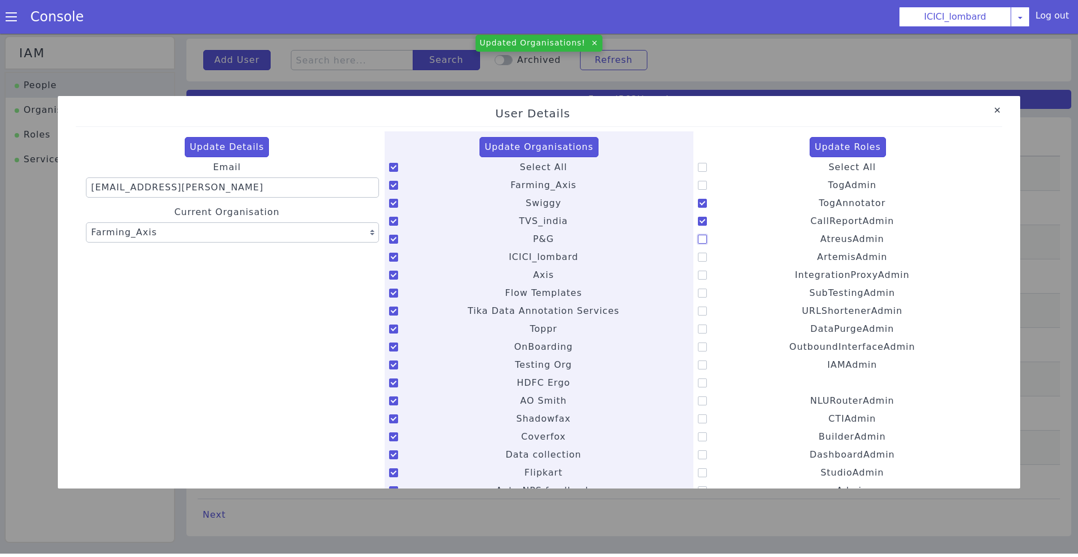
click at [820, 233] on input "AtreusAdmin" at bounding box center [820, 232] width 1 height 1
click at [703, 261] on icon at bounding box center [702, 257] width 9 height 9
click at [817, 250] on input "ArtemisAdmin" at bounding box center [817, 250] width 1 height 1
click at [704, 294] on icon at bounding box center [702, 293] width 9 height 9
click at [809, 286] on input "SubTestingAdmin" at bounding box center [809, 286] width 1 height 1
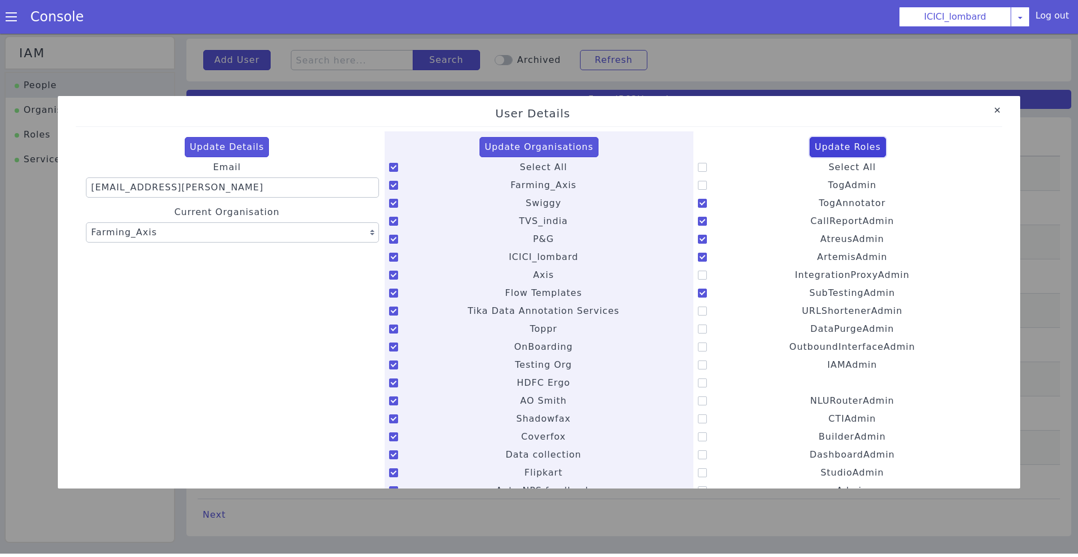
click at [845, 147] on button "Update Roles" at bounding box center [848, 147] width 76 height 20
click at [257, 147] on button "Update Details" at bounding box center [227, 147] width 85 height 20
click at [999, 110] on link "Close" at bounding box center [997, 110] width 11 height 11
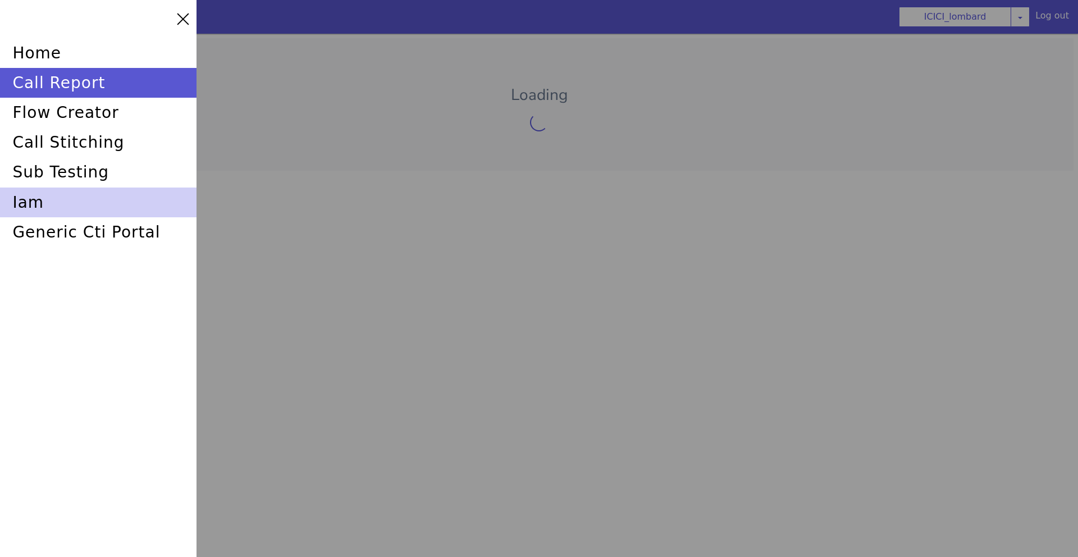
click at [25, 332] on div "iam" at bounding box center [104, 385] width 192 height 106
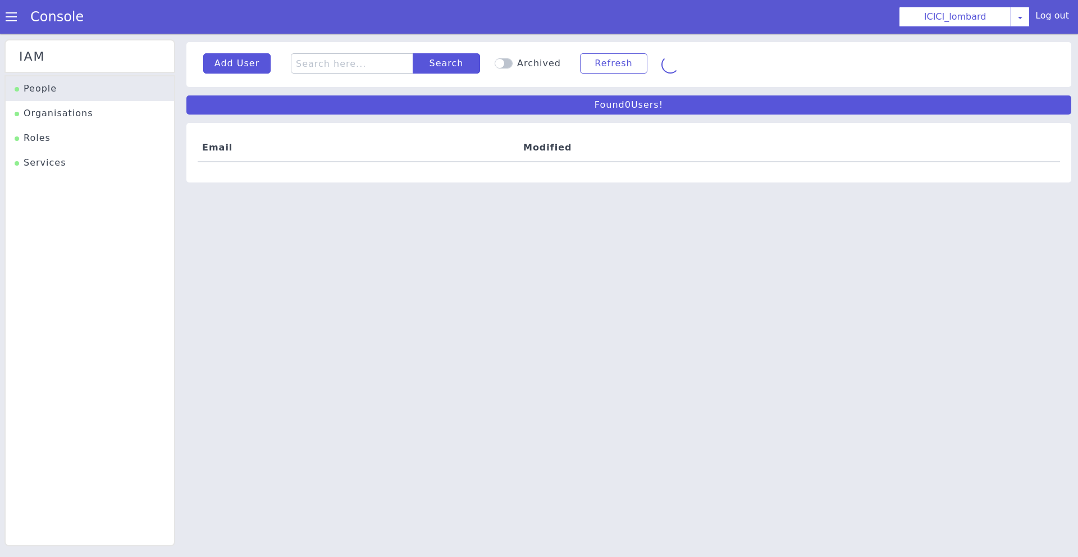
scroll to position [3, 0]
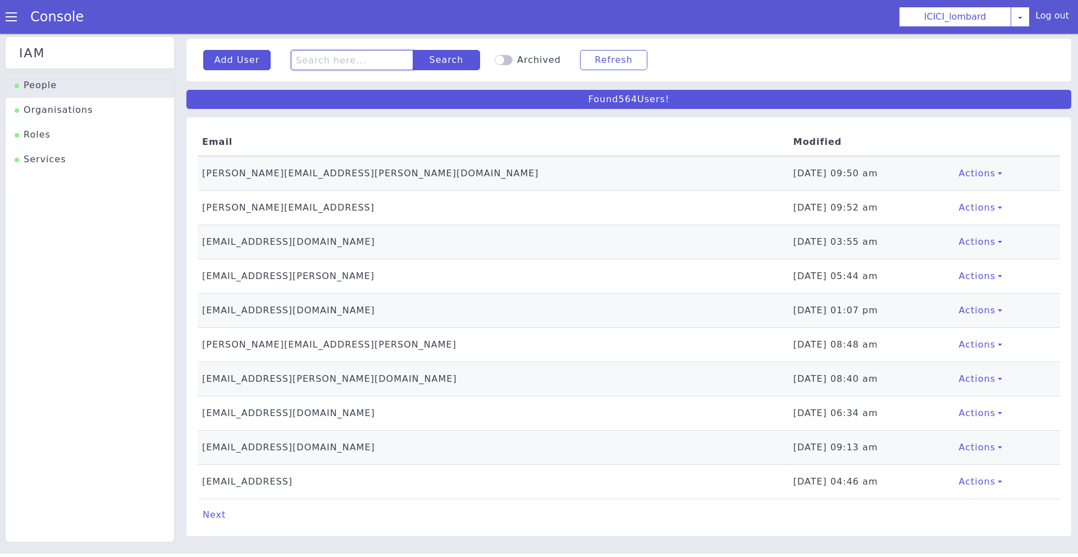
click at [330, 61] on input "text" at bounding box center [352, 60] width 122 height 20
type input "kesava"
click at [415, 62] on button "Search" at bounding box center [446, 60] width 67 height 20
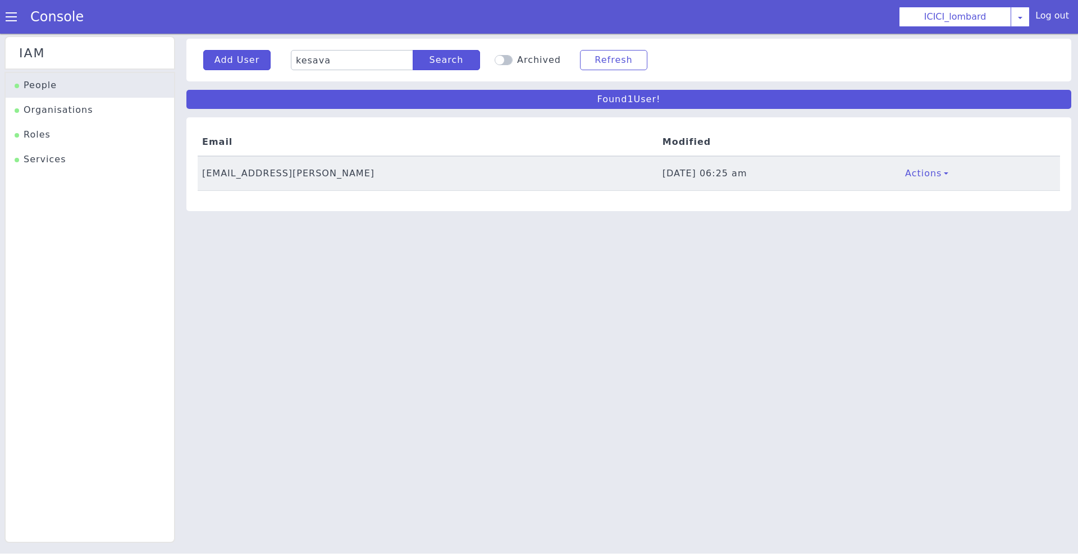
click at [212, 179] on td "kesava.boddu@skit.ai" at bounding box center [428, 173] width 461 height 35
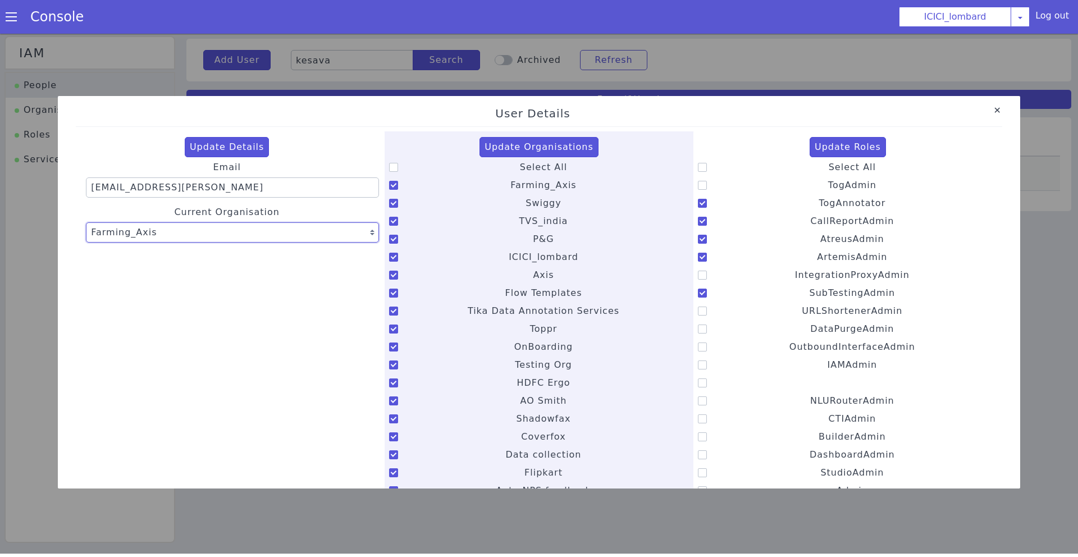
click at [247, 229] on select "Select an Organisation Farming_Axis Swiggy TVS_india P&G ICICI_lombard Axis Flo…" at bounding box center [232, 232] width 293 height 20
select select "4"
click at [86, 222] on select "Select an Organisation Farming_Axis Swiggy TVS_india P&G ICICI_lombard Axis Flo…" at bounding box center [232, 232] width 293 height 20
click at [227, 155] on button "Update Details" at bounding box center [227, 147] width 85 height 20
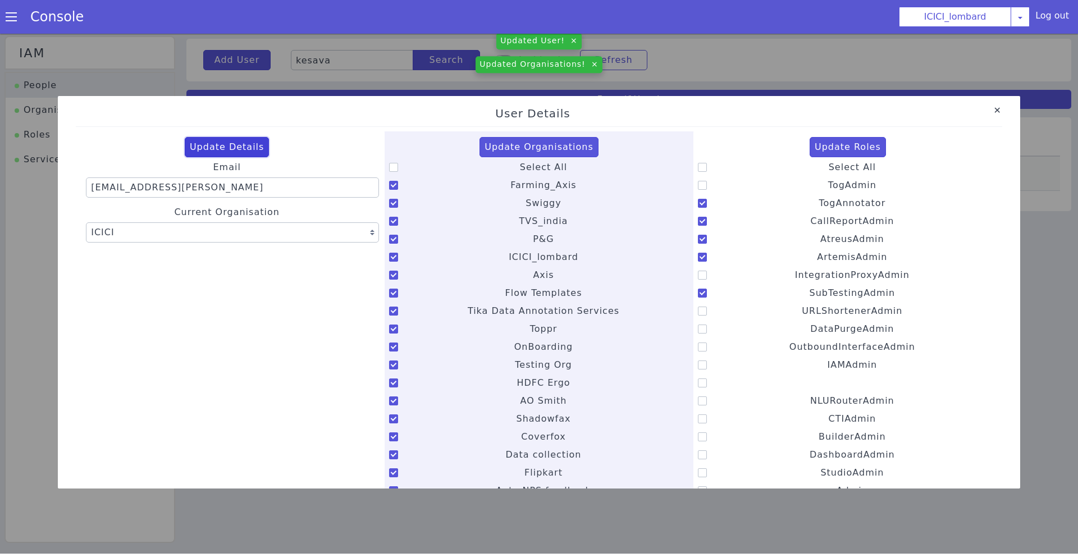
click at [228, 143] on button "Update Details" at bounding box center [227, 147] width 85 height 20
click at [998, 111] on link "Close" at bounding box center [997, 110] width 11 height 11
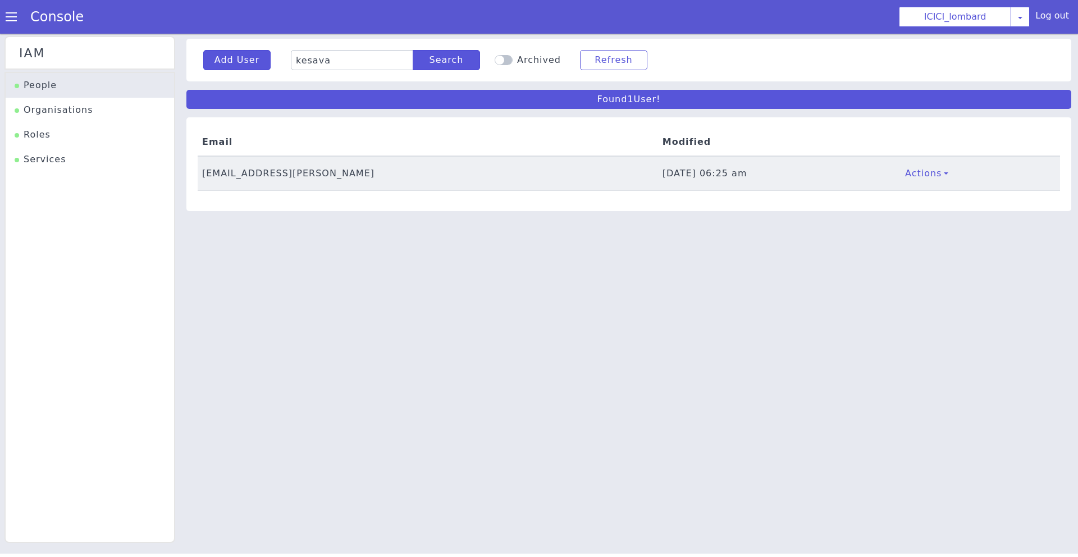
click at [270, 175] on td "kesava.boddu@skit.ai" at bounding box center [428, 173] width 461 height 35
select select "4"
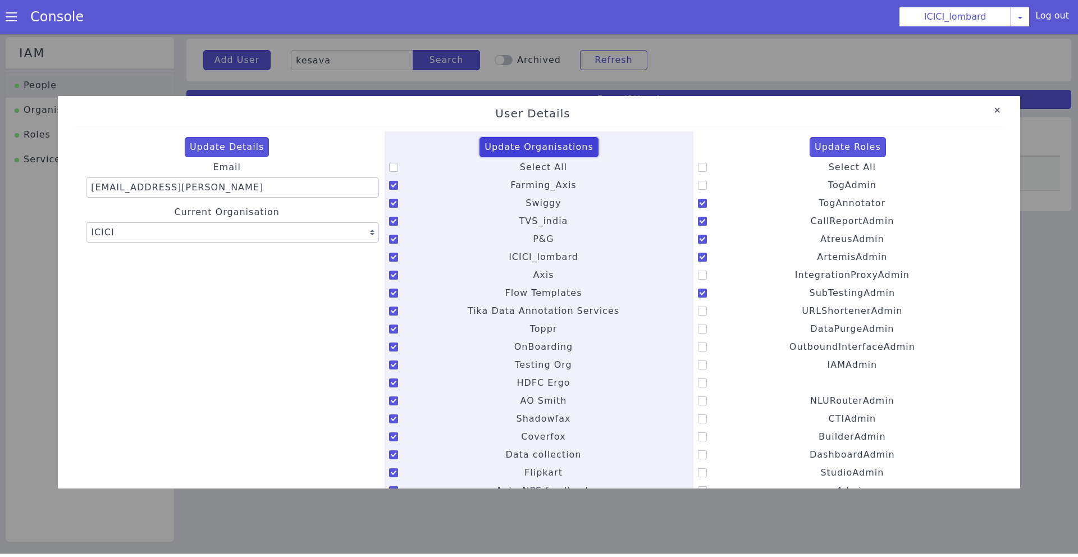
click at [548, 147] on button "Update Organisations" at bounding box center [539, 147] width 119 height 20
click at [852, 150] on button "Update Roles" at bounding box center [848, 147] width 76 height 20
click at [395, 165] on icon at bounding box center [393, 167] width 9 height 9
click at [520, 161] on input "Select All" at bounding box center [520, 160] width 1 height 1
checkbox input "true"
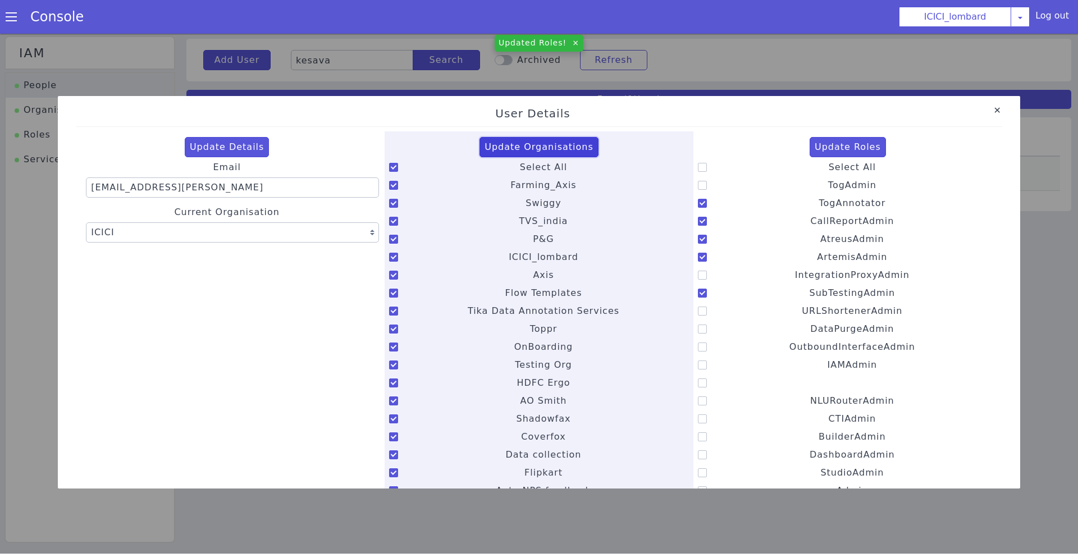
click at [520, 149] on button "Update Organisations" at bounding box center [539, 147] width 119 height 20
click at [858, 147] on button "Update Roles" at bounding box center [848, 147] width 76 height 20
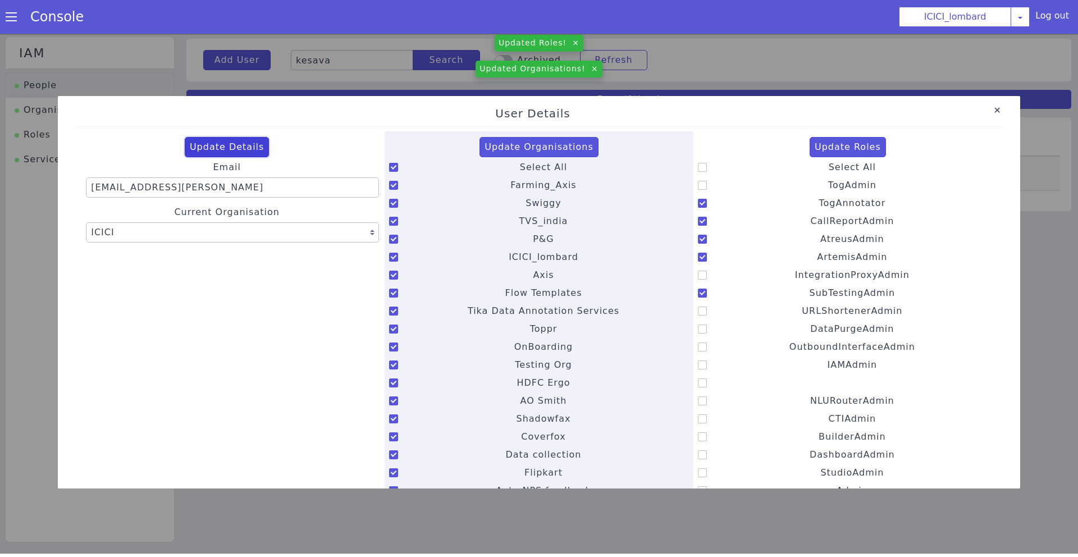
click at [206, 146] on button "Update Details" at bounding box center [227, 147] width 85 height 20
click at [156, 45] on link "Close" at bounding box center [539, 291] width 1078 height 523
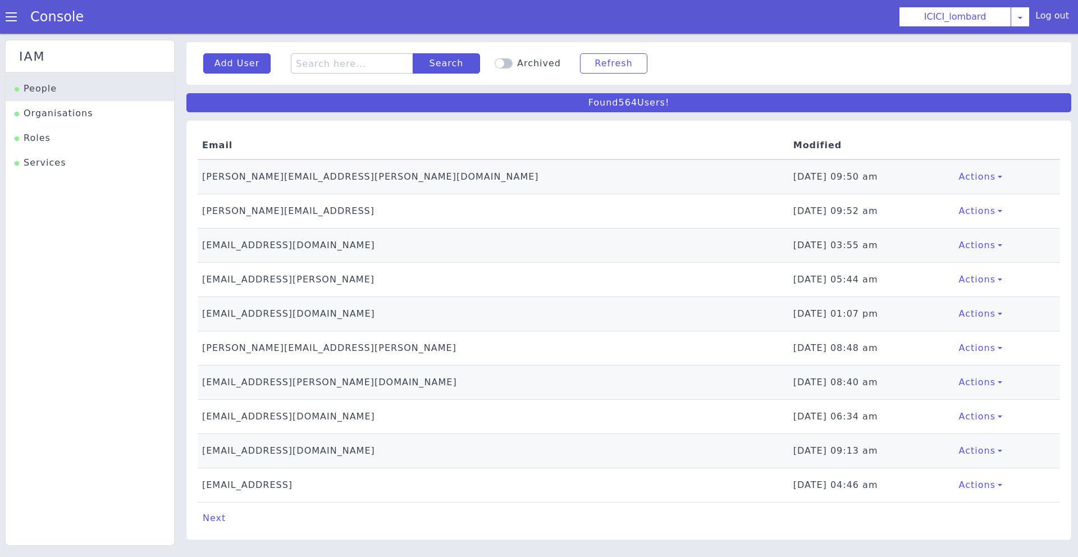
scroll to position [3, 0]
